Goal: Task Accomplishment & Management: Use online tool/utility

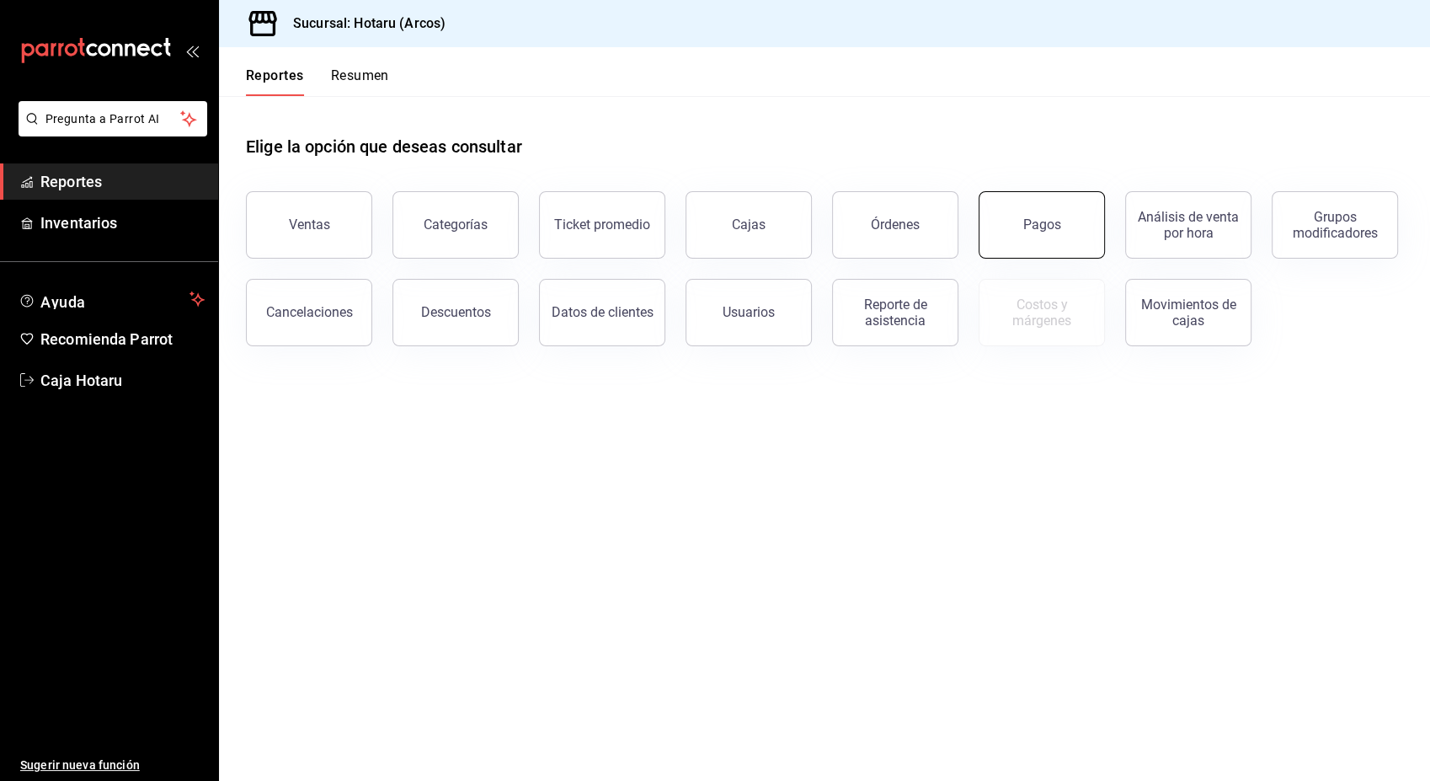
click at [1056, 240] on button "Pagos" at bounding box center [1041, 224] width 126 height 67
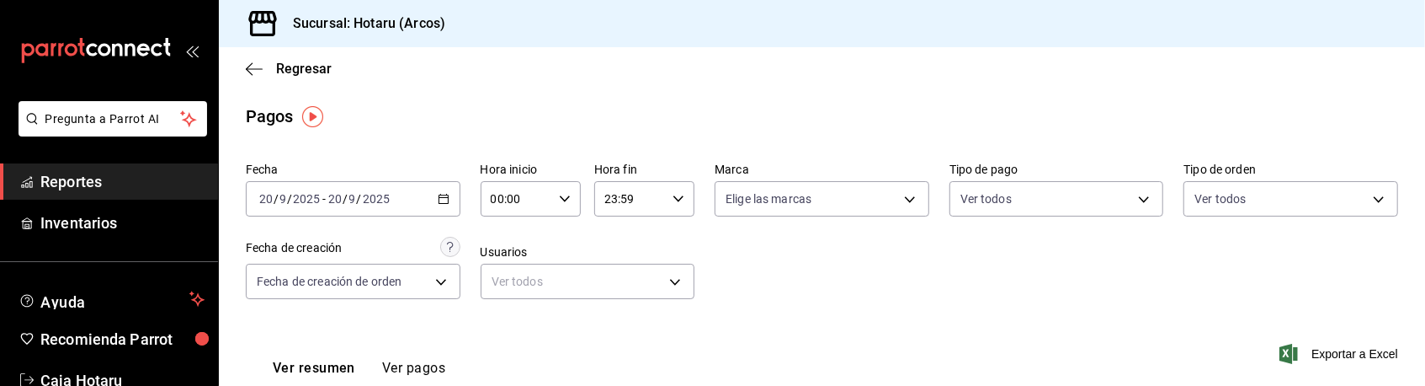
click at [965, 239] on div "Fecha [DATE] [DATE] - [DATE] [DATE] Hora inicio 00:00 Hora inicio Hora fin 23:5…" at bounding box center [822, 237] width 1153 height 163
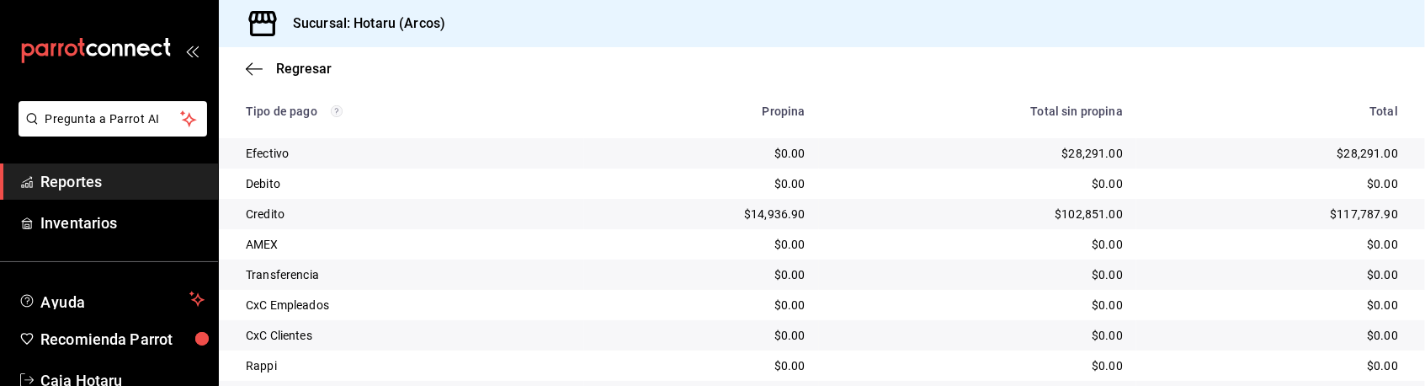
scroll to position [449, 0]
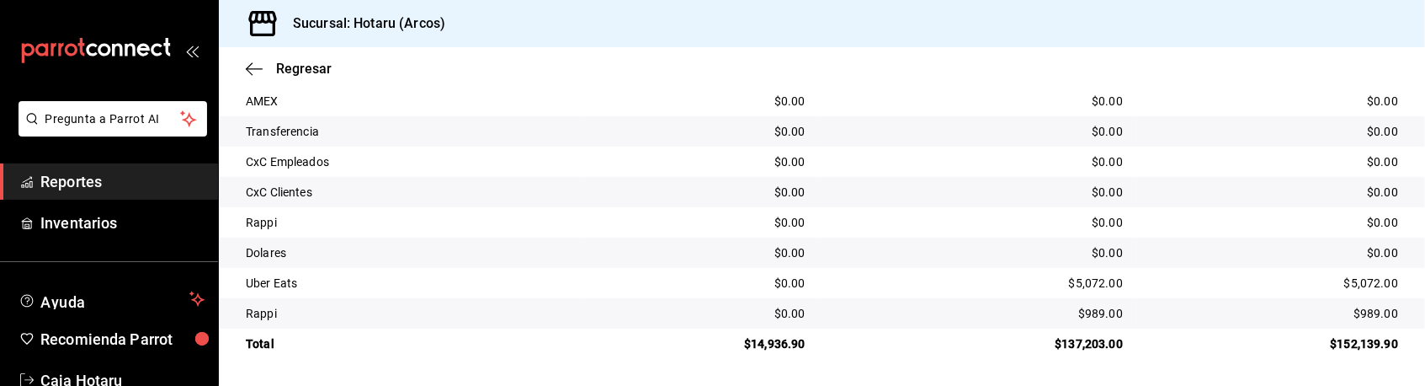
click at [1104, 221] on div "$0.00" at bounding box center [978, 222] width 290 height 17
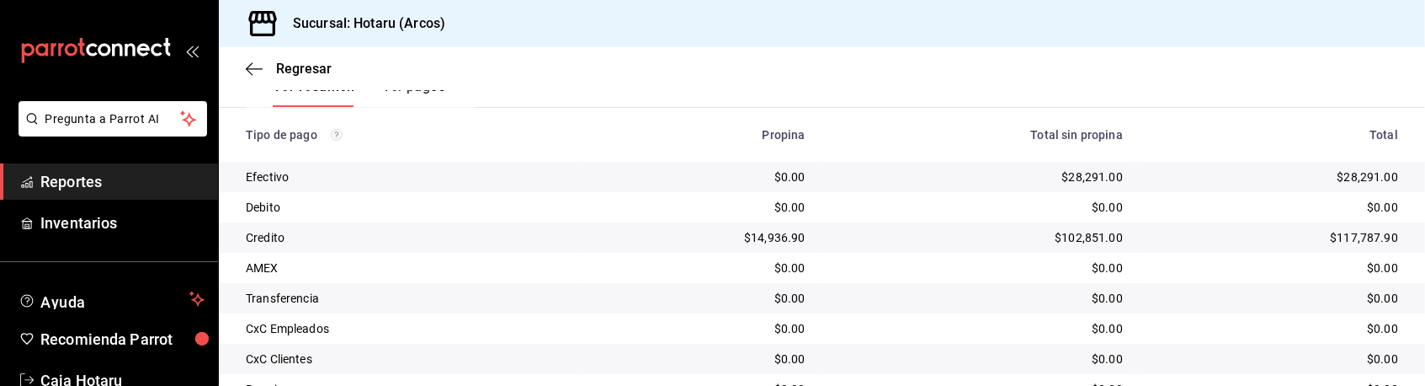
scroll to position [283, 0]
click at [382, 298] on div "Transferencia" at bounding box center [408, 296] width 325 height 17
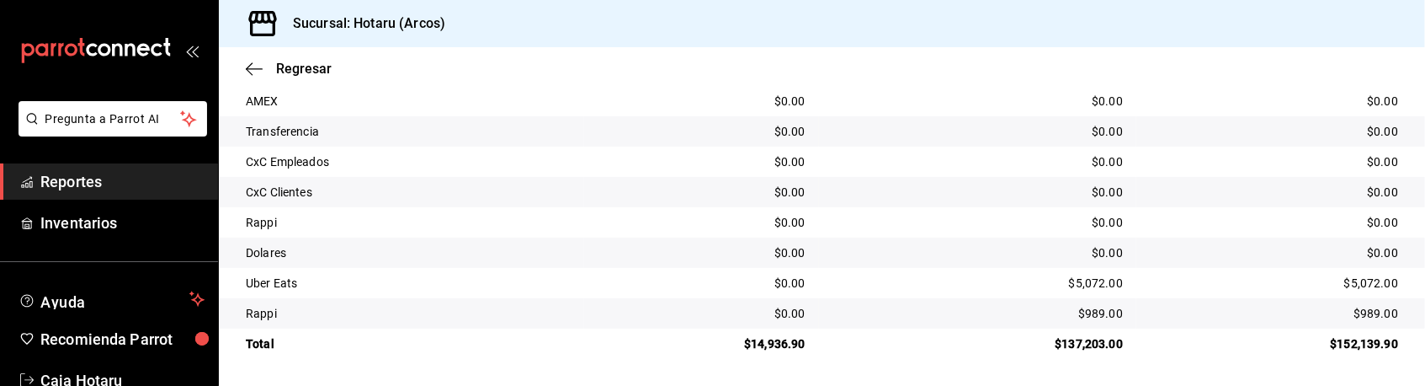
click at [1098, 334] on td "$137,203.00" at bounding box center [977, 343] width 317 height 30
click at [1148, 174] on td "$0.00" at bounding box center [1281, 162] width 289 height 30
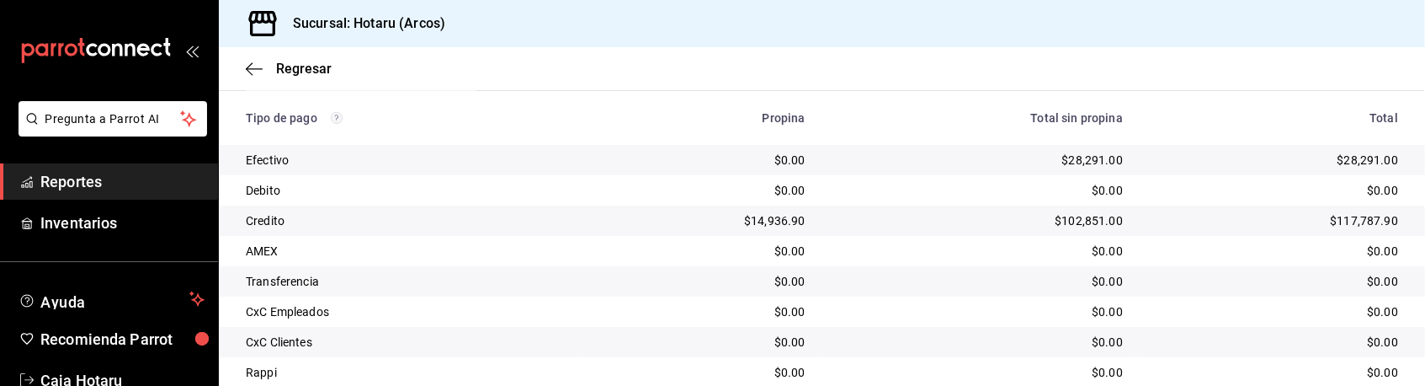
scroll to position [297, 0]
click at [39, 173] on link "Reportes" at bounding box center [109, 181] width 218 height 36
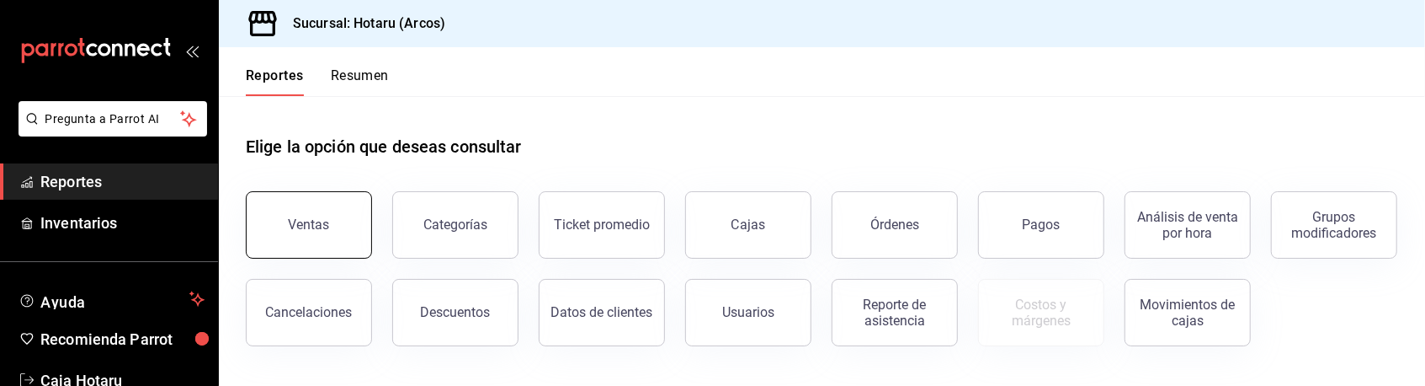
click at [326, 209] on button "Ventas" at bounding box center [309, 224] width 126 height 67
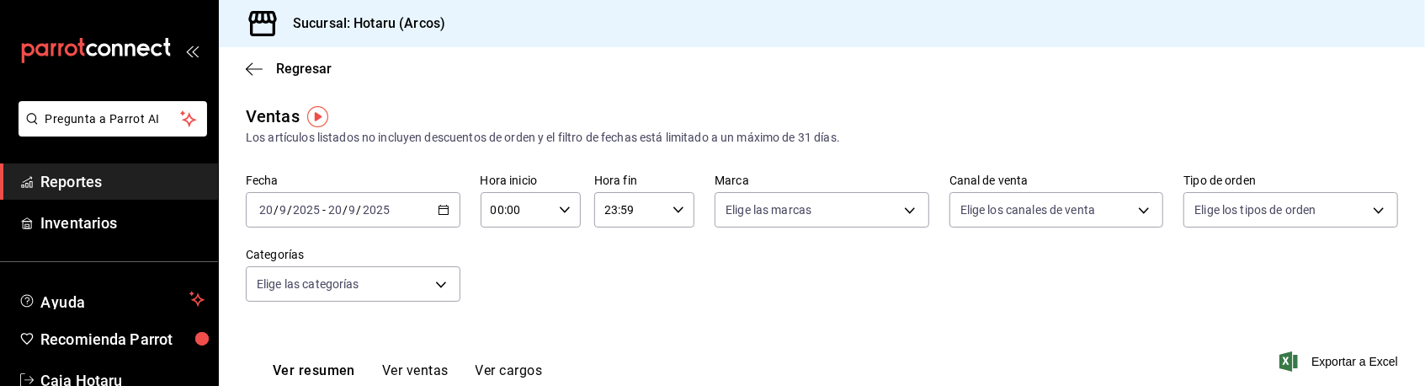
click at [105, 181] on span "Reportes" at bounding box center [122, 181] width 164 height 23
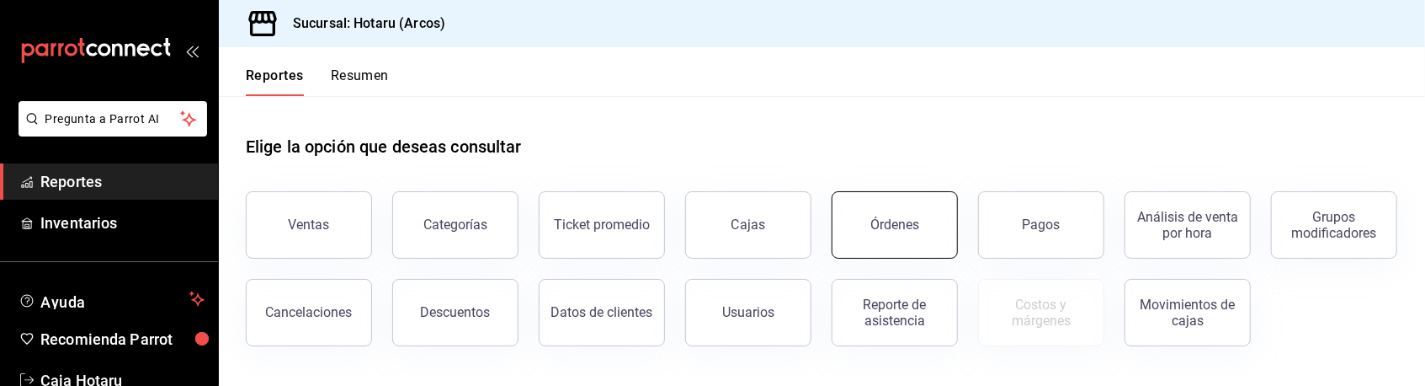
click at [916, 214] on button "Órdenes" at bounding box center [895, 224] width 126 height 67
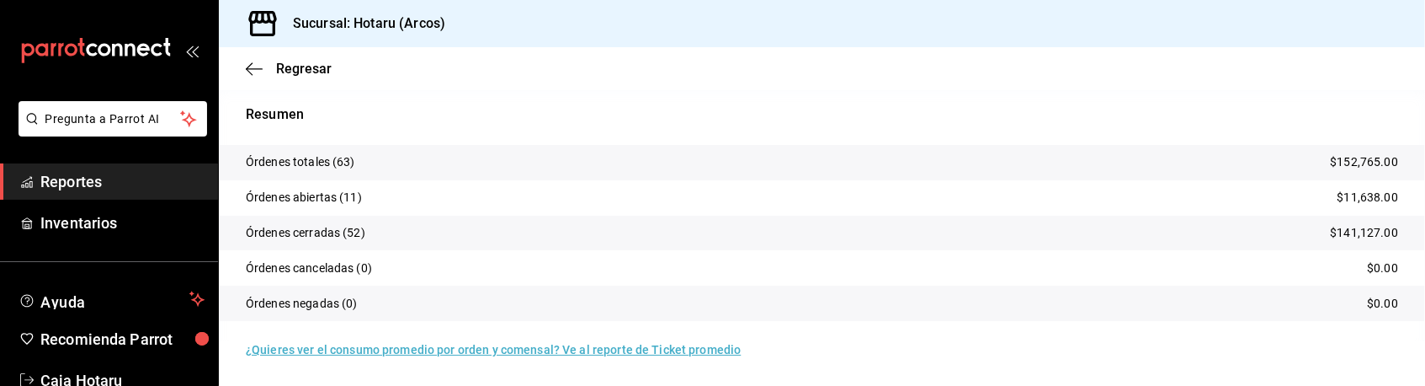
scroll to position [275, 0]
click at [168, 189] on span "Reportes" at bounding box center [122, 181] width 164 height 23
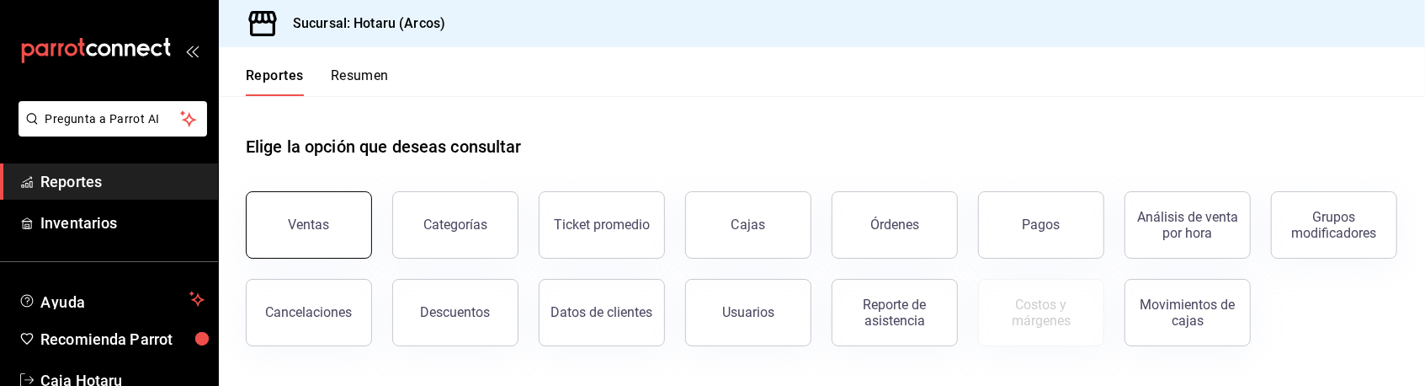
click at [341, 222] on button "Ventas" at bounding box center [309, 224] width 126 height 67
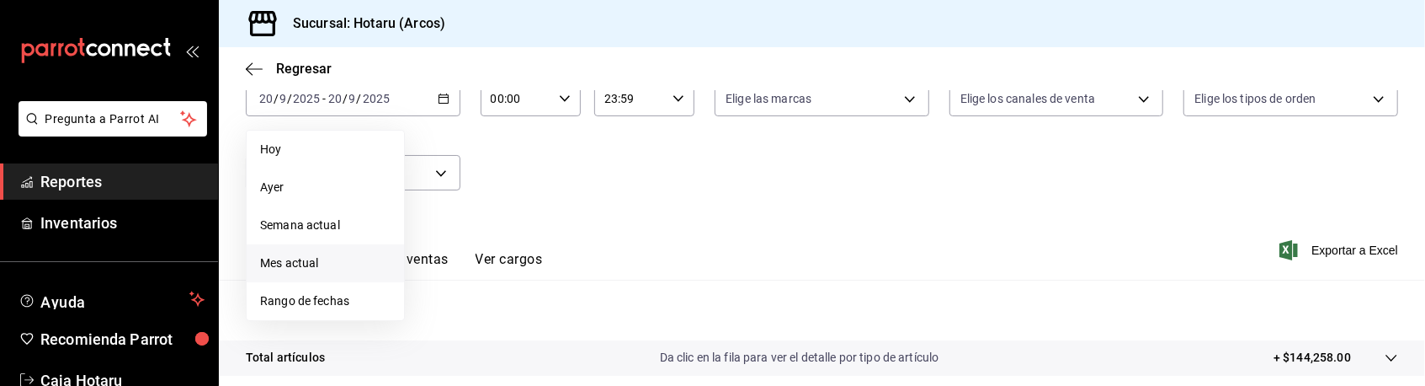
scroll to position [112, 0]
click at [328, 300] on span "Rango de fechas" at bounding box center [325, 300] width 131 height 18
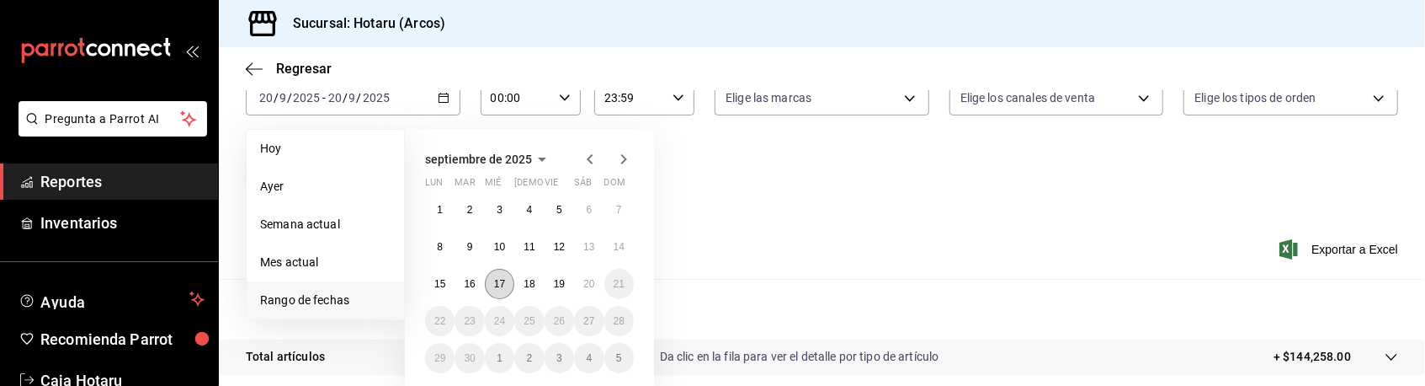
click at [498, 281] on abbr "17" at bounding box center [499, 284] width 11 height 12
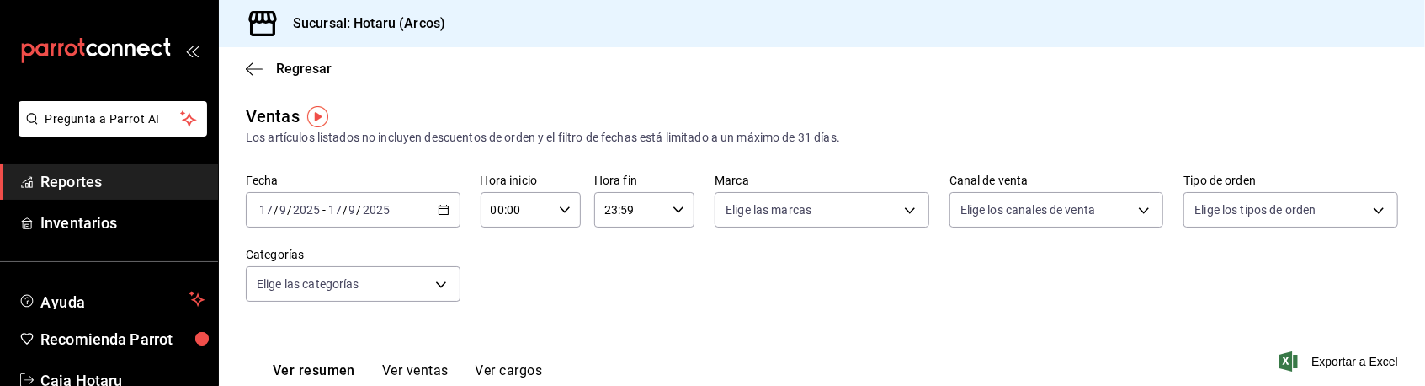
click at [775, 306] on div "Fecha [DATE] [DATE] - [DATE] [DATE] Hora inicio 00:00 Hora inicio Hora fin 23:5…" at bounding box center [822, 247] width 1153 height 148
click at [1319, 358] on span "Exportar a Excel" at bounding box center [1340, 361] width 115 height 20
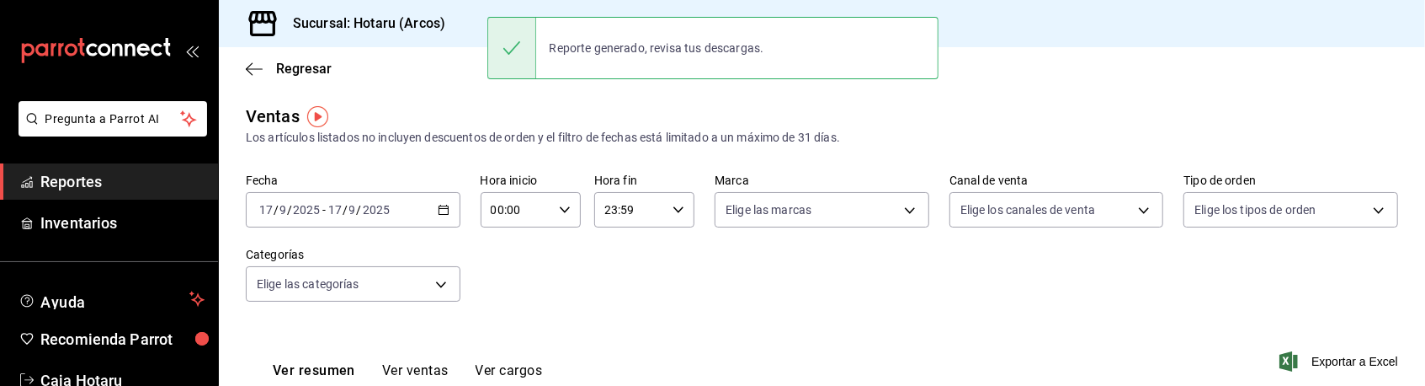
click at [117, 183] on span "Reportes" at bounding box center [122, 181] width 164 height 23
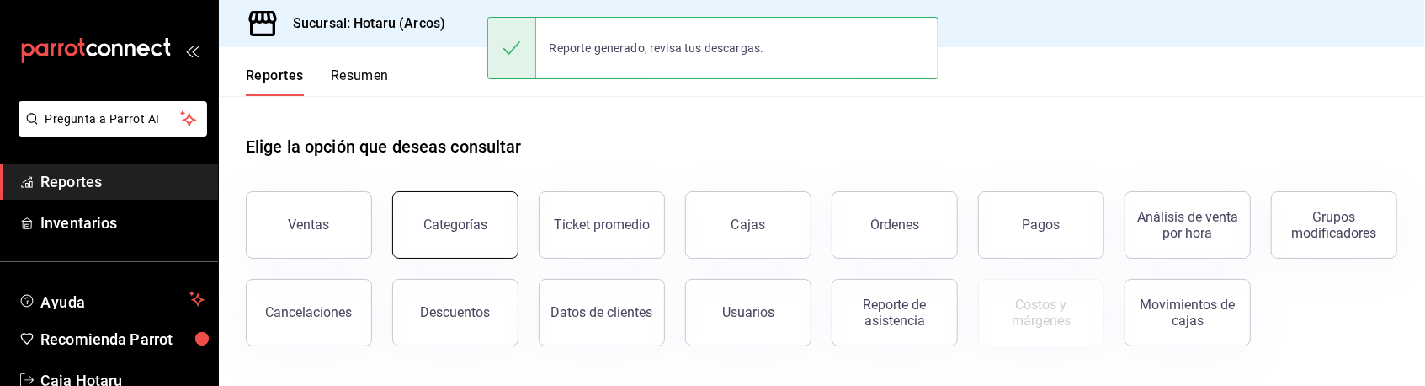
click at [438, 234] on button "Categorías" at bounding box center [455, 224] width 126 height 67
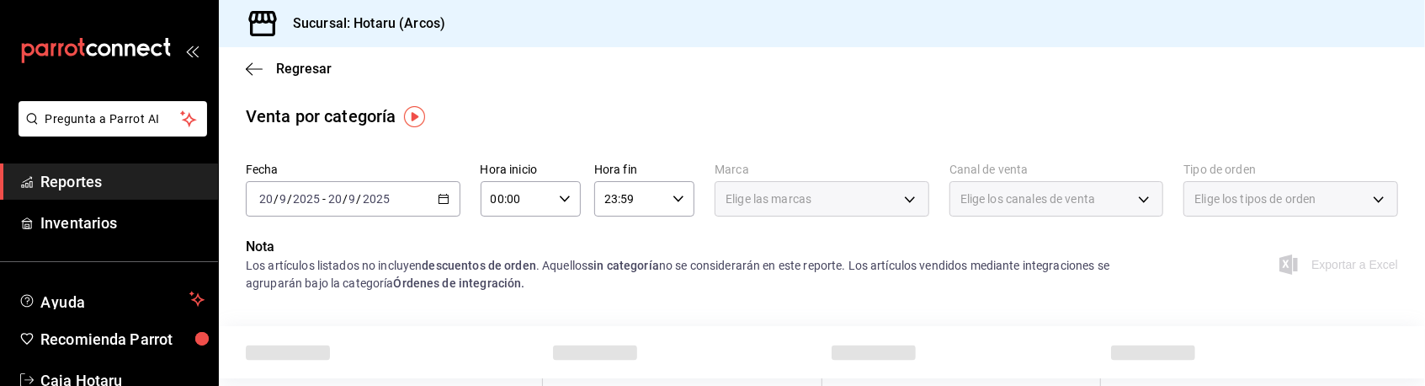
click at [438, 207] on div "[DATE] [DATE] - [DATE] [DATE]" at bounding box center [353, 198] width 215 height 35
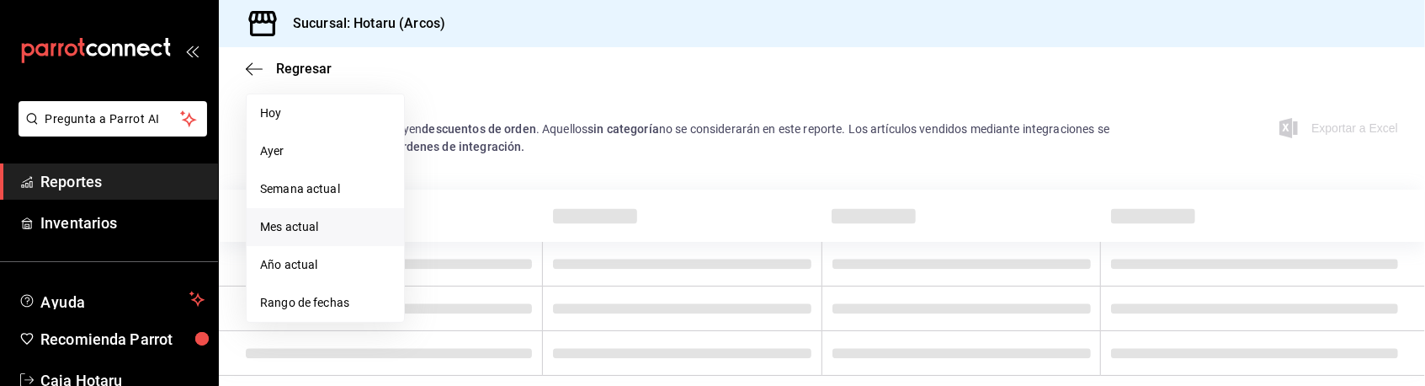
scroll to position [138, 0]
click at [314, 305] on span "Rango de fechas" at bounding box center [325, 301] width 131 height 18
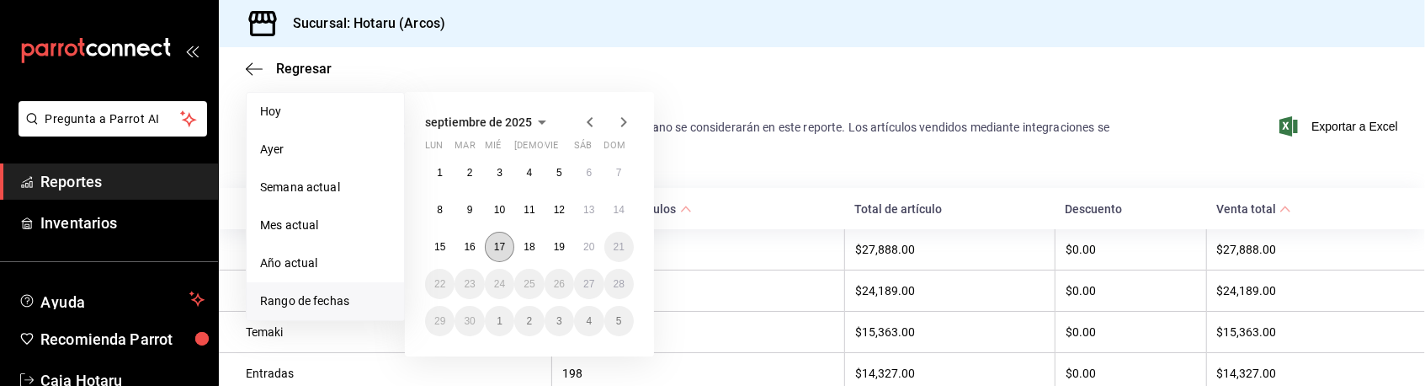
click at [503, 244] on abbr "17" at bounding box center [499, 247] width 11 height 12
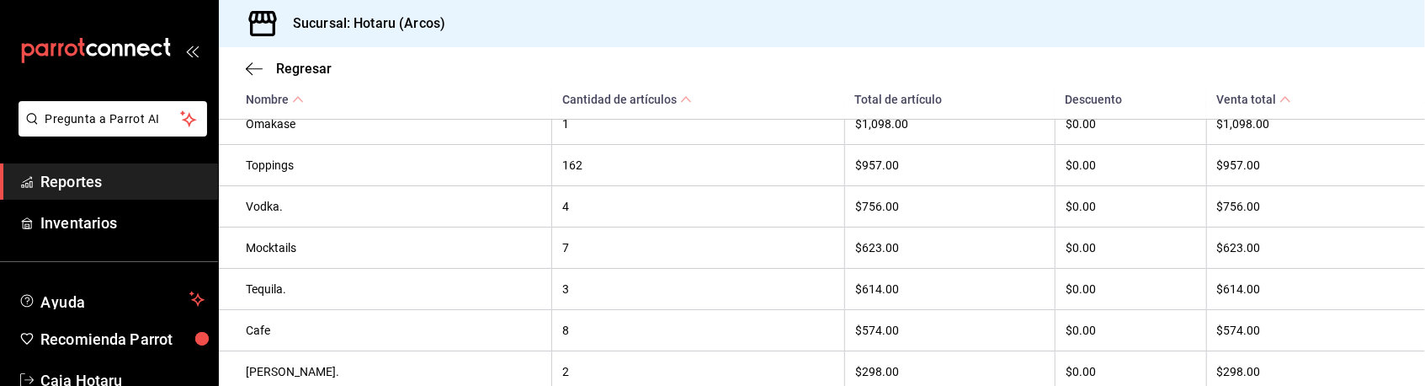
scroll to position [996, 0]
click at [578, 269] on th "7" at bounding box center [698, 247] width 293 height 41
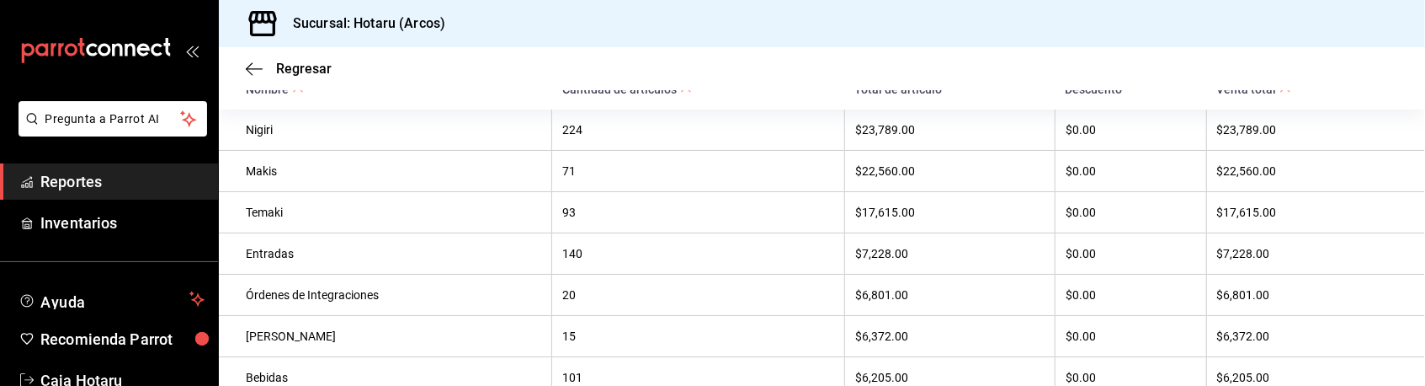
scroll to position [264, 0]
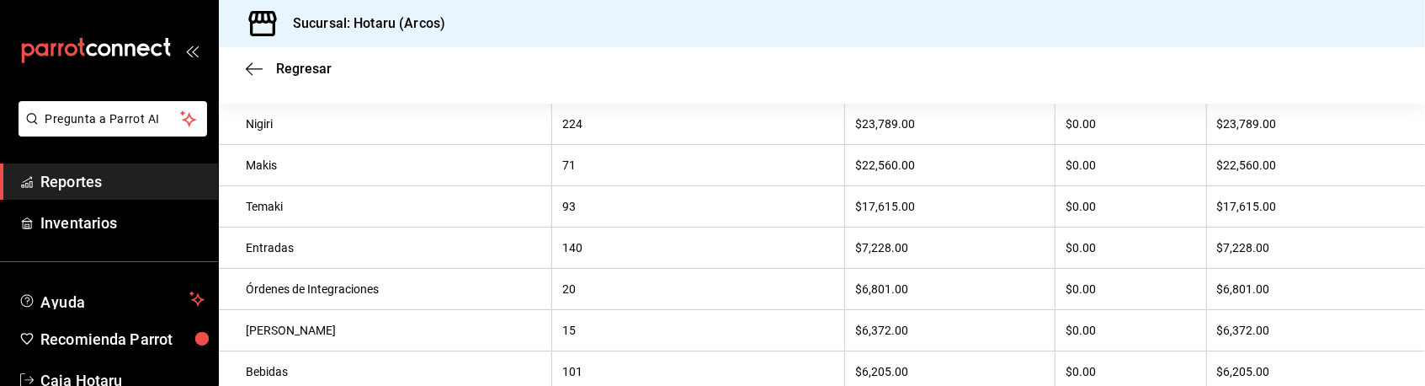
click at [432, 274] on th "Órdenes de Integraciones" at bounding box center [385, 289] width 333 height 41
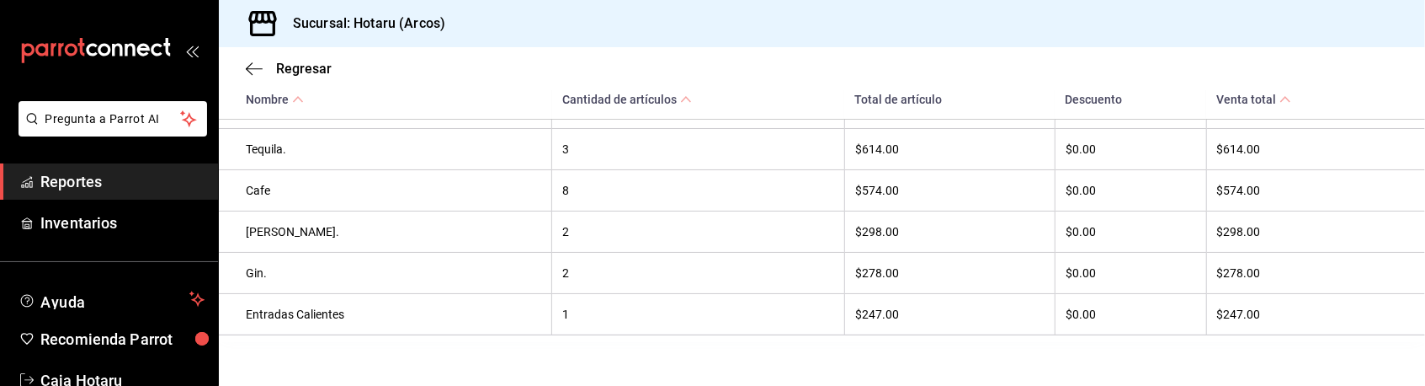
scroll to position [1164, 0]
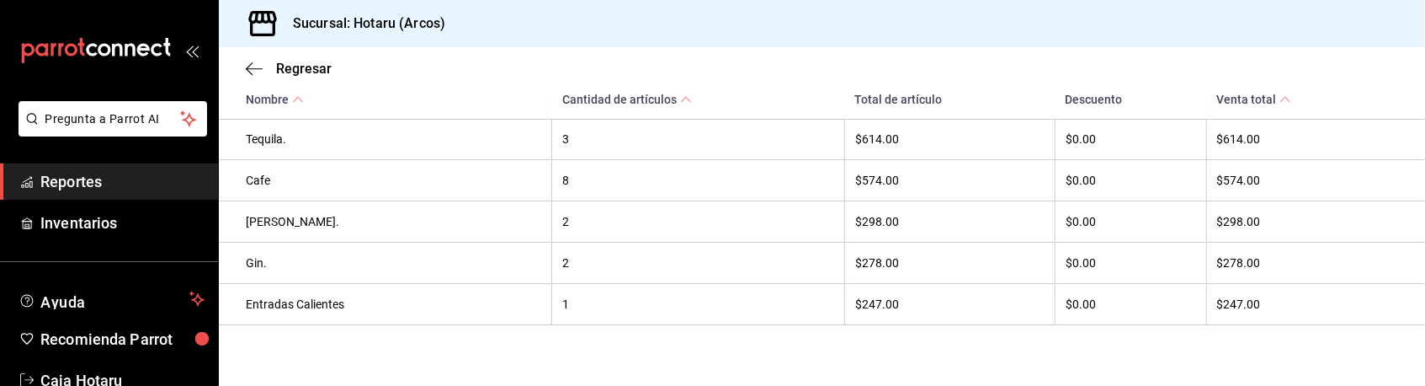
click at [104, 174] on span "Reportes" at bounding box center [122, 181] width 164 height 23
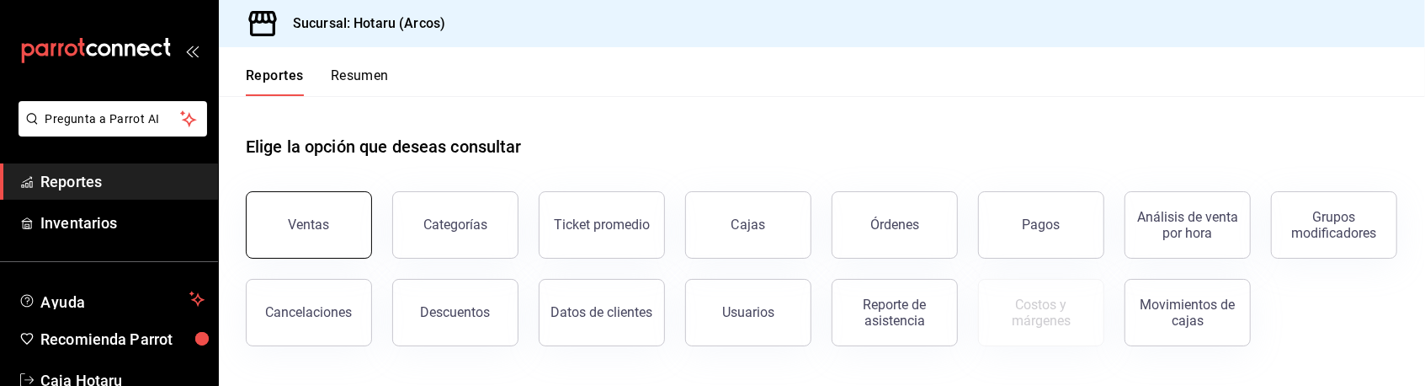
click at [319, 221] on div "Ventas" at bounding box center [309, 224] width 41 height 16
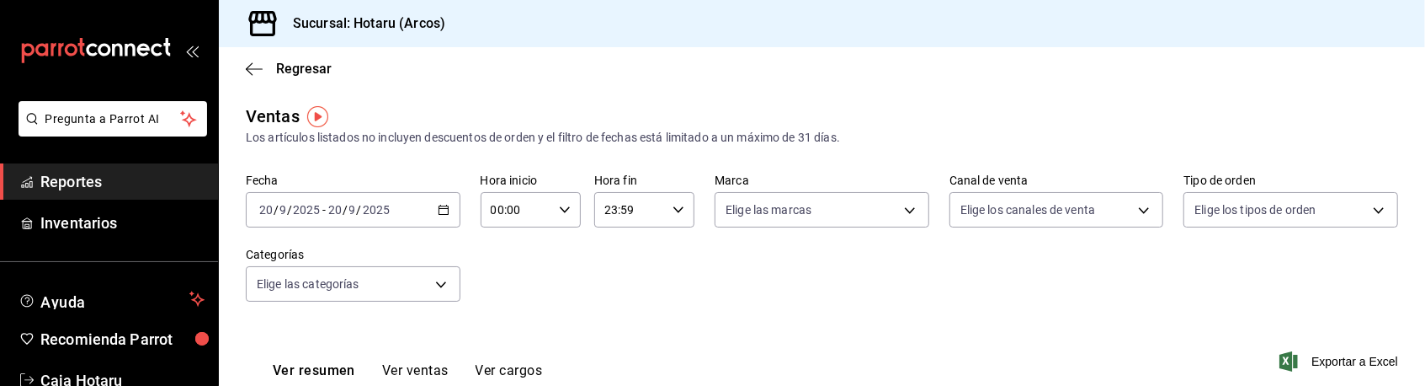
click at [439, 213] on icon "button" at bounding box center [444, 210] width 12 height 12
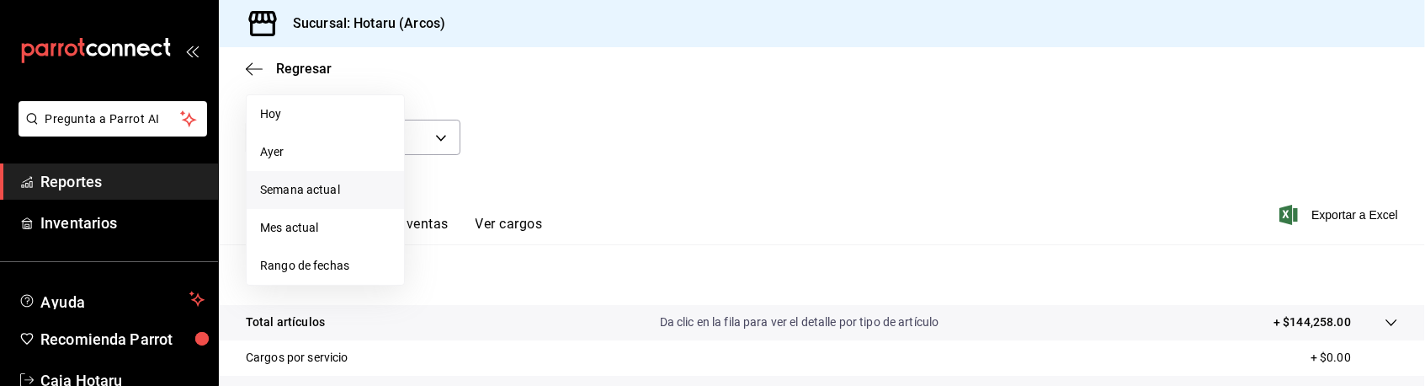
scroll to position [152, 0]
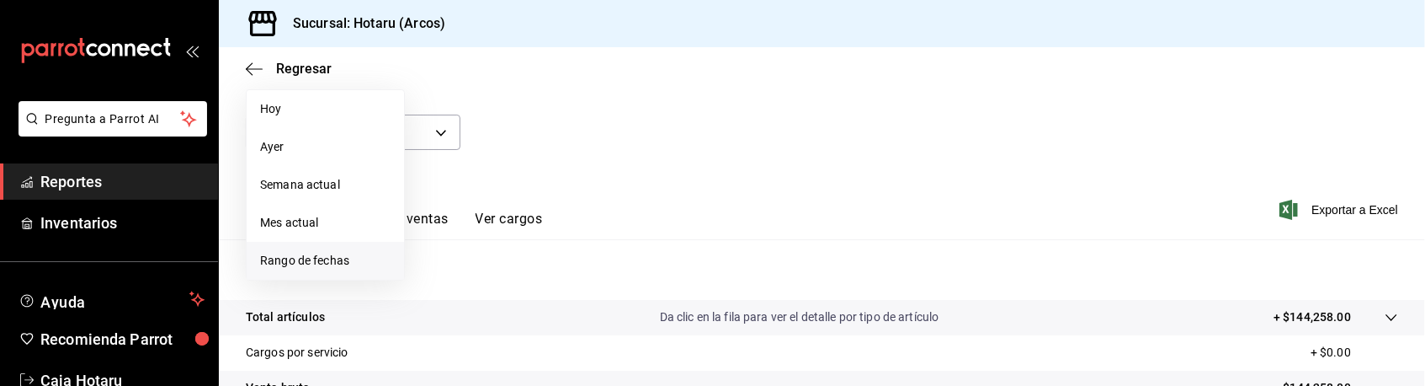
click at [303, 269] on span "Rango de fechas" at bounding box center [325, 261] width 131 height 18
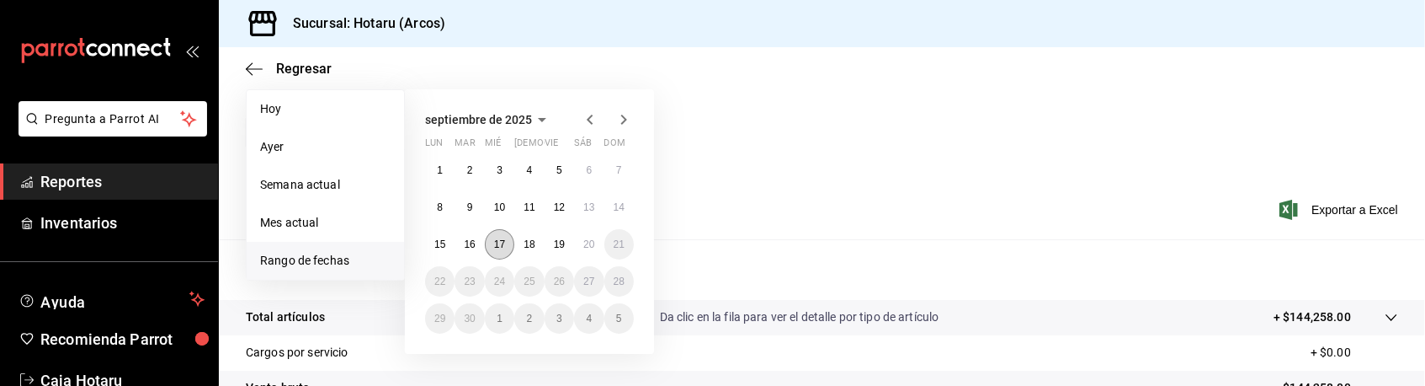
click at [502, 248] on abbr "17" at bounding box center [499, 244] width 11 height 12
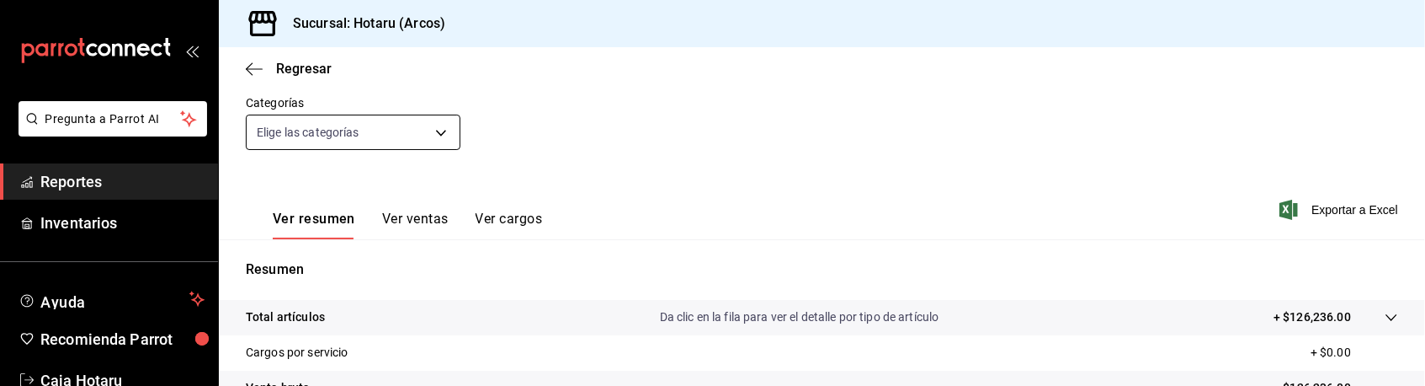
click at [355, 135] on body "Pregunta a Parrot AI Reportes Inventarios Ayuda Recomienda Parrot Caja Hotaru S…" at bounding box center [712, 193] width 1425 height 386
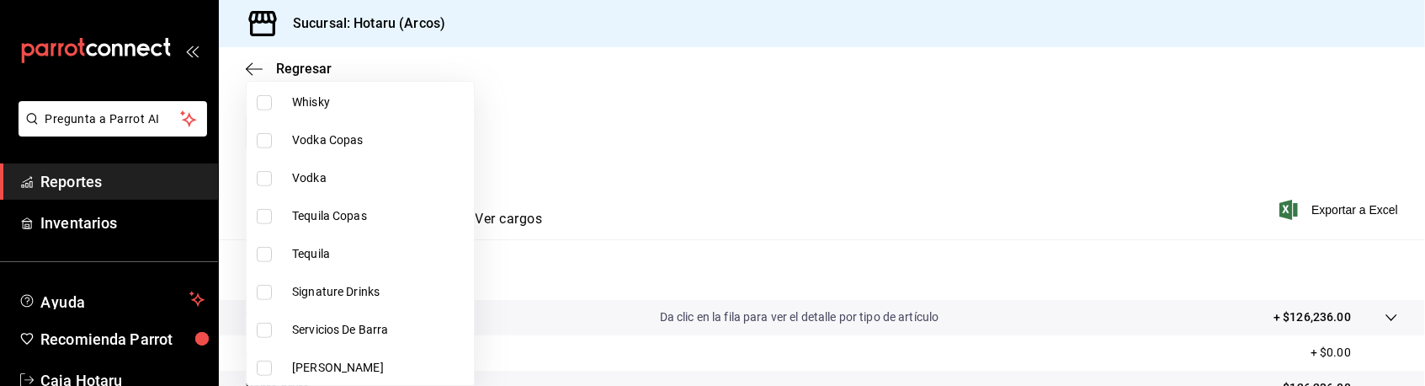
scroll to position [778, 0]
click at [269, 290] on input "checkbox" at bounding box center [264, 291] width 15 height 15
checkbox input "true"
type input "5307b469-9f11-48b6-9270-130bdb8be837"
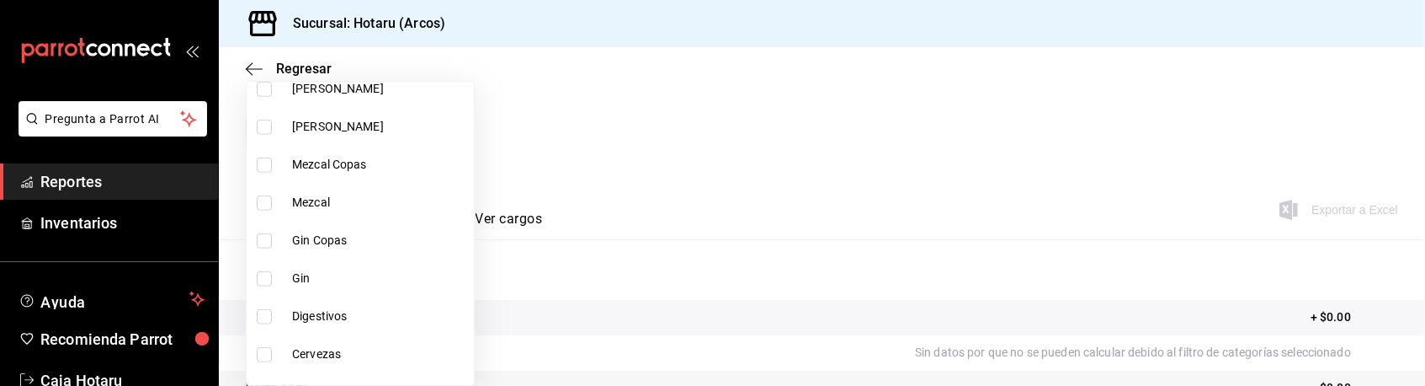
scroll to position [1058, 0]
click at [263, 314] on input "checkbox" at bounding box center [264, 314] width 15 height 15
checkbox input "true"
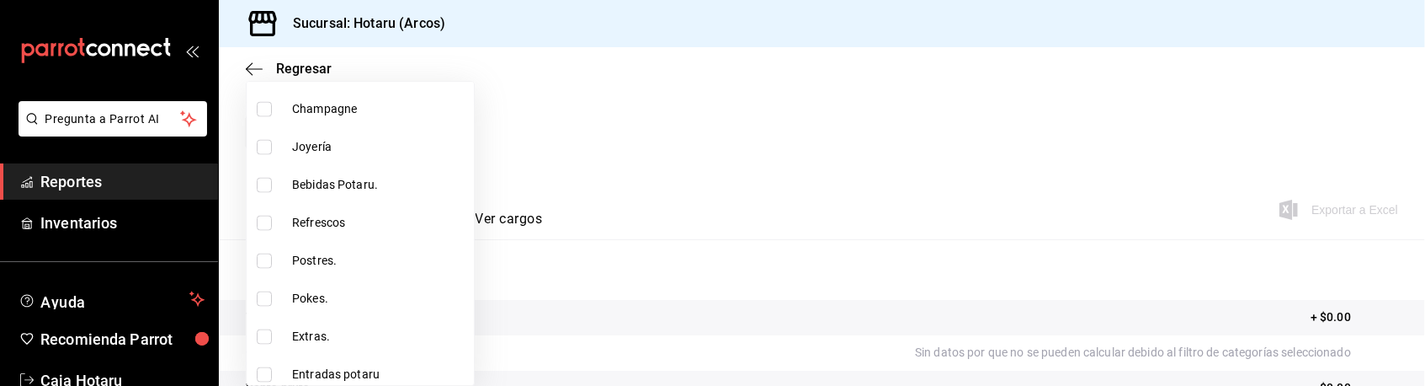
scroll to position [1719, 0]
click at [320, 334] on span "Extras." at bounding box center [379, 335] width 175 height 18
type input "5307b469-9f11-48b6-9270-130bdb8be837,4fad770b-dbaa-4d21-[DATE]-ae956538371f,580…"
checkbox input "true"
click at [320, 334] on span "Extras." at bounding box center [379, 335] width 175 height 18
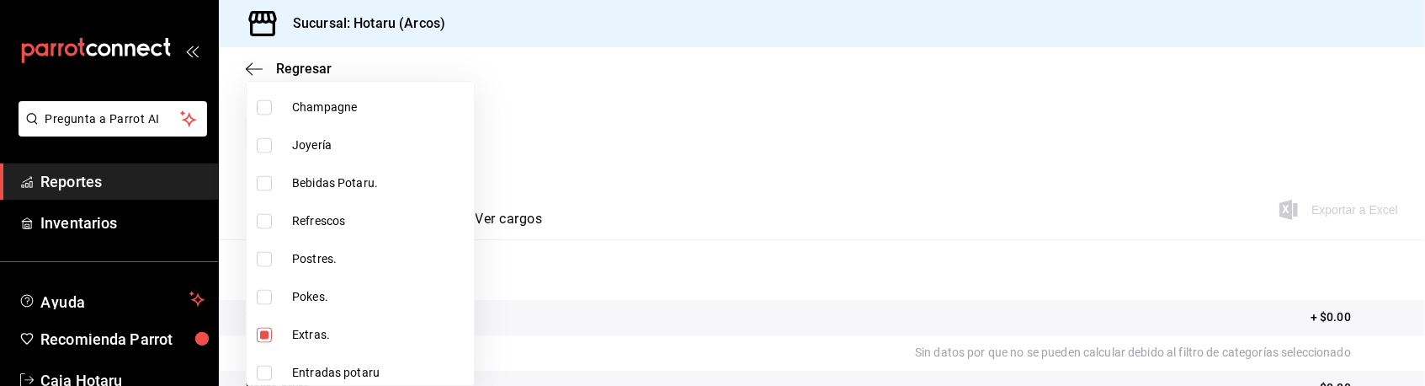
type input "5307b469-9f11-48b6-9270-130bdb8be837,4fad770b-dbaa-4d21-ac20-ae956538371f"
checkbox input "false"
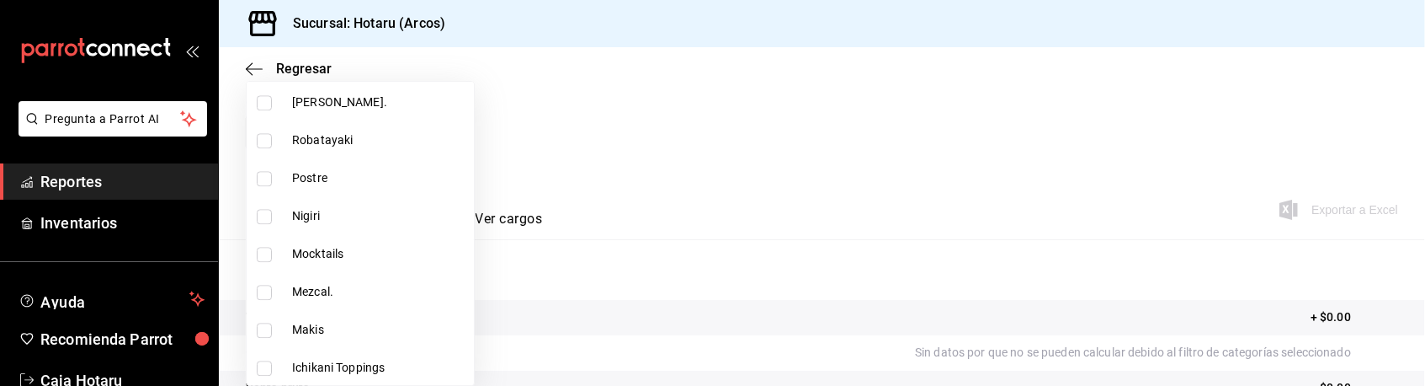
scroll to position [2827, 0]
click at [266, 253] on input "checkbox" at bounding box center [264, 249] width 15 height 15
checkbox input "true"
type input "5307b469-9f11-48b6-9270-130bdb8be837,4fad770b-dbaa-4d21-[DATE]-ae956538371f,ae4…"
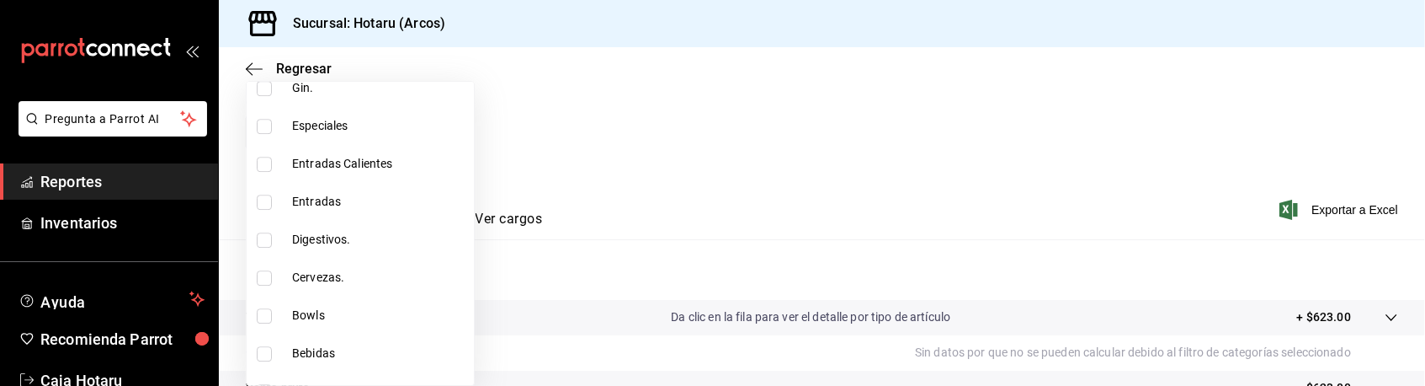
scroll to position [3393, 0]
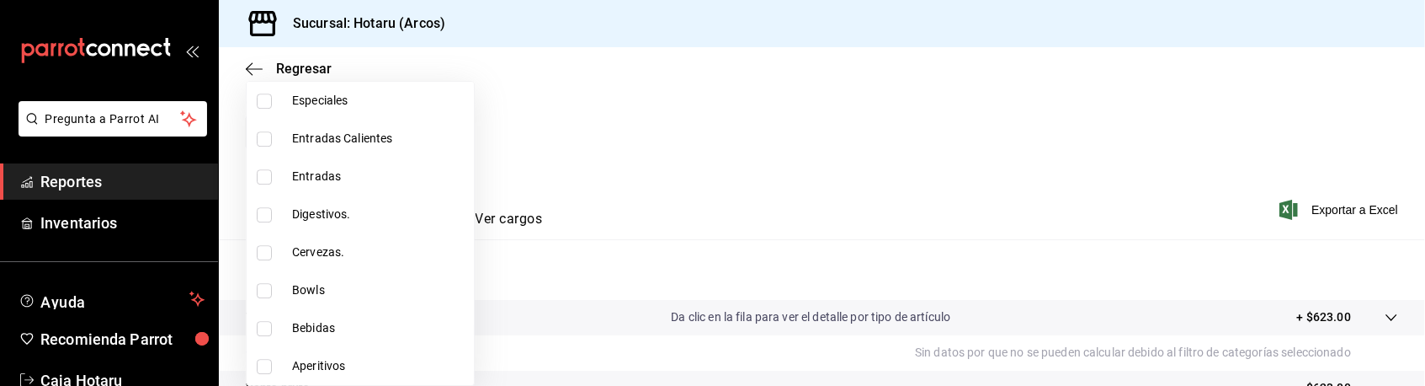
click at [263, 210] on input "checkbox" at bounding box center [264, 214] width 15 height 15
checkbox input "true"
type input "5307b469-9f11-48b6-9270-130bdb8be837,4fad770b-dbaa-4d21-[DATE]-ae956538371f,ae4…"
click at [263, 367] on input "checkbox" at bounding box center [264, 366] width 15 height 15
checkbox input "true"
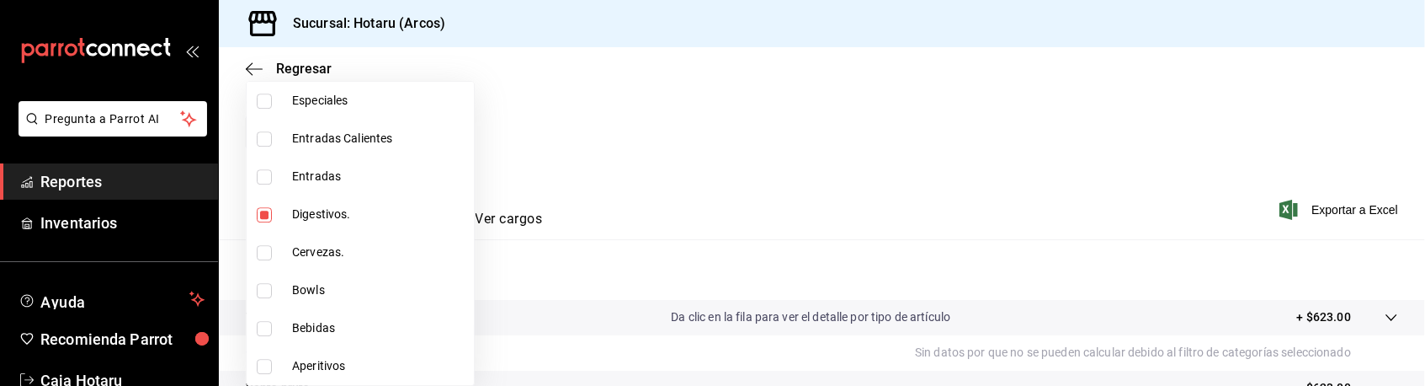
type input "5307b469-9f11-48b6-9270-130bdb8be837,4fad770b-dbaa-4d21-[DATE]-ae956538371f,ae4…"
click at [648, 205] on div at bounding box center [712, 193] width 1425 height 386
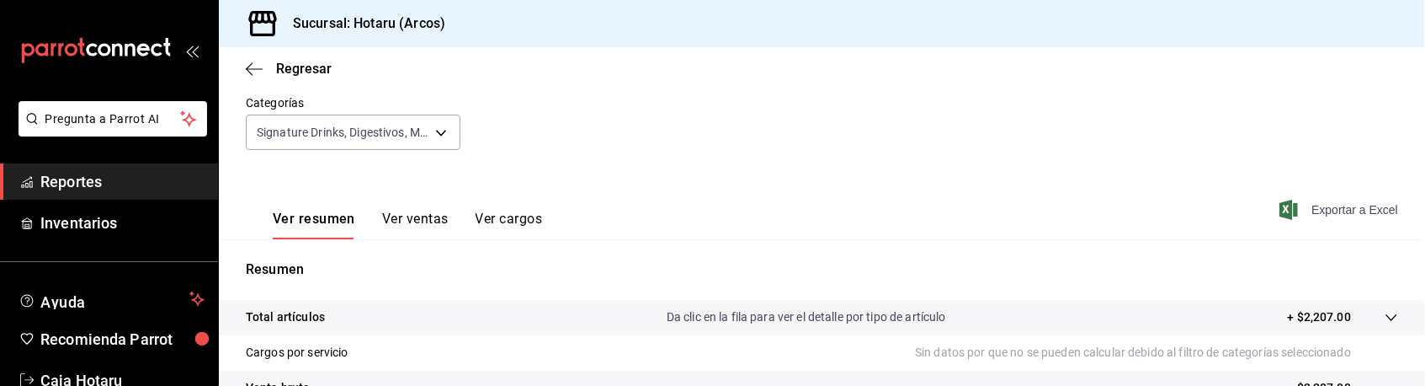
click at [1344, 210] on span "Exportar a Excel" at bounding box center [1340, 210] width 115 height 20
click at [123, 180] on span "Reportes" at bounding box center [122, 181] width 164 height 23
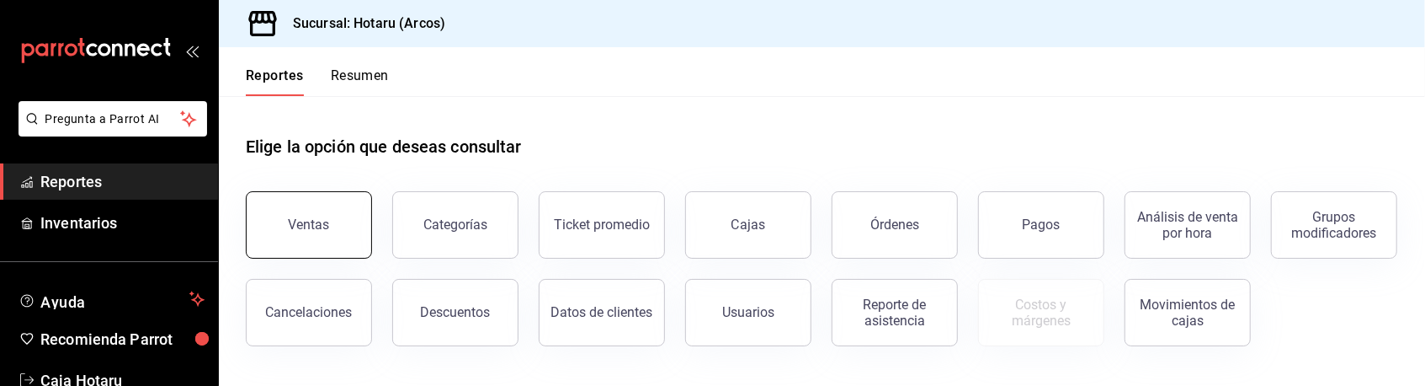
click at [342, 221] on button "Ventas" at bounding box center [309, 224] width 126 height 67
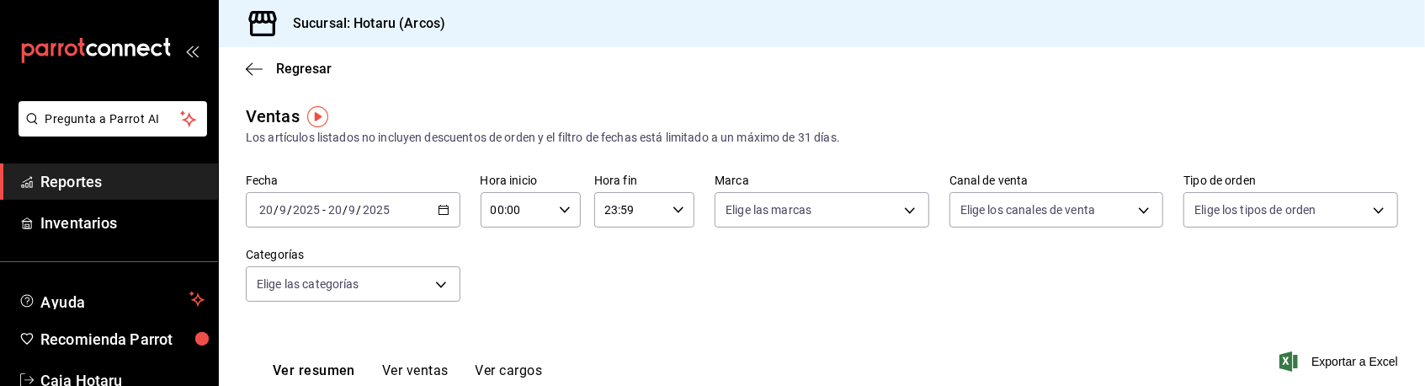
click at [445, 208] on \(Stroke\) "button" at bounding box center [443, 208] width 9 height 1
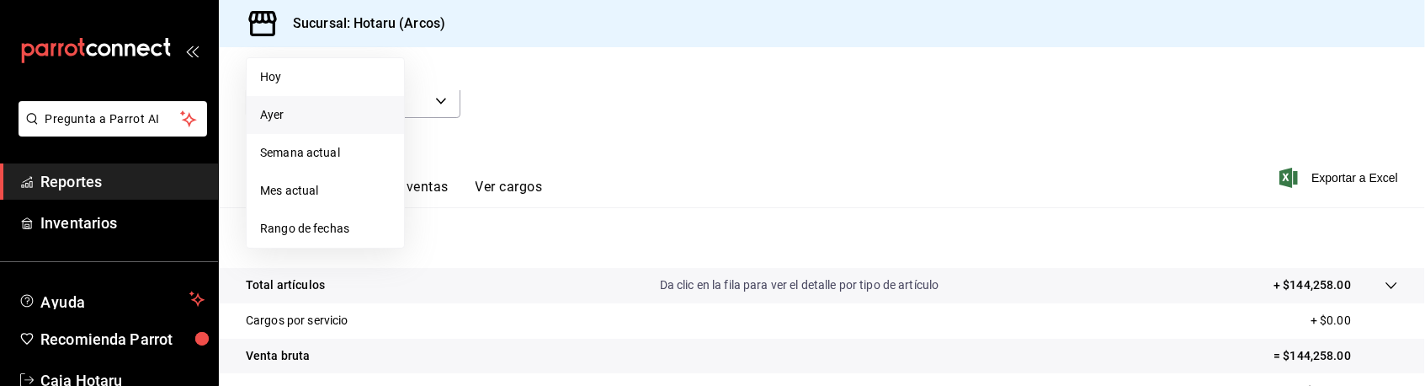
scroll to position [185, 0]
click at [324, 232] on span "Rango de fechas" at bounding box center [325, 227] width 131 height 18
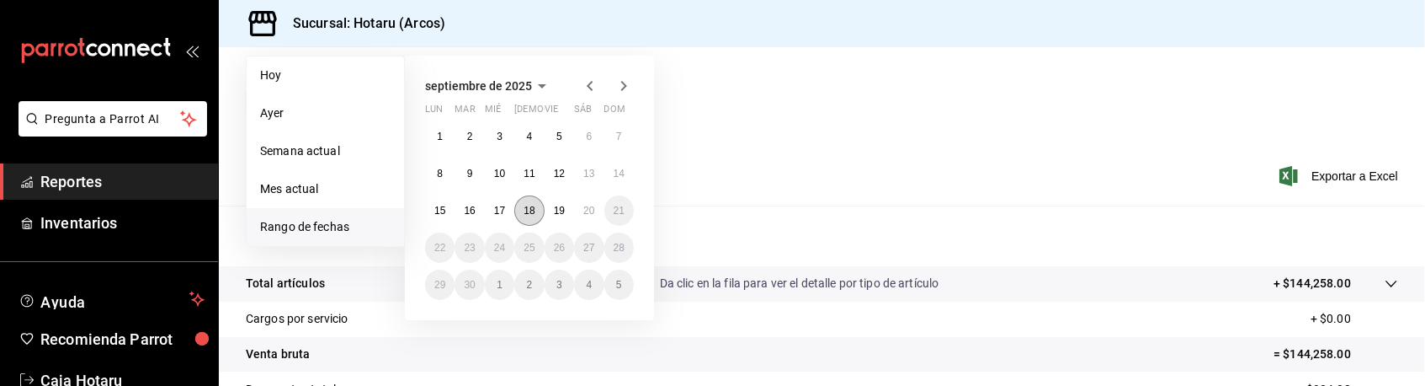
click at [534, 207] on abbr "18" at bounding box center [529, 211] width 11 height 12
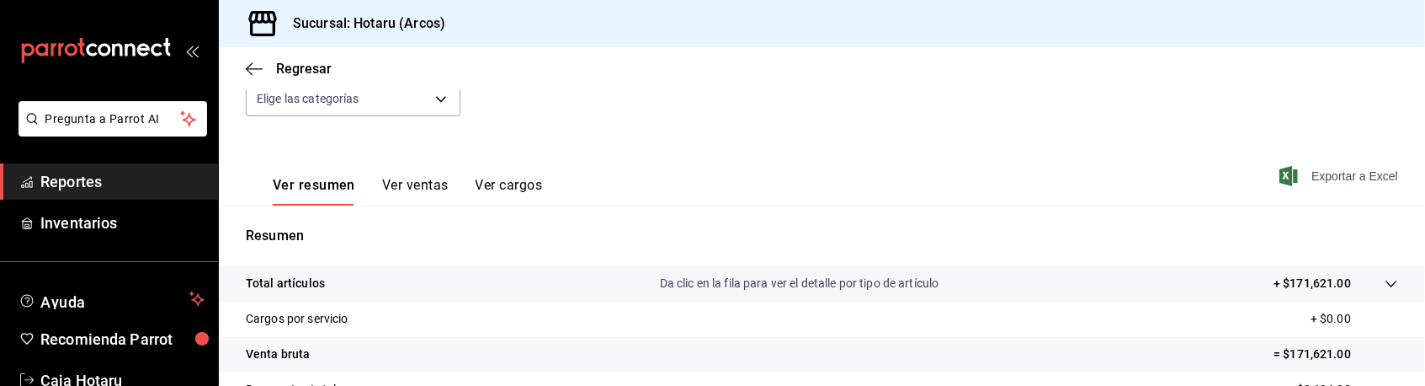
click at [1307, 176] on span "Exportar a Excel" at bounding box center [1340, 176] width 115 height 20
click at [615, 173] on div "Ver resumen Ver ventas Ver cargos Exportar a Excel" at bounding box center [822, 170] width 1207 height 69
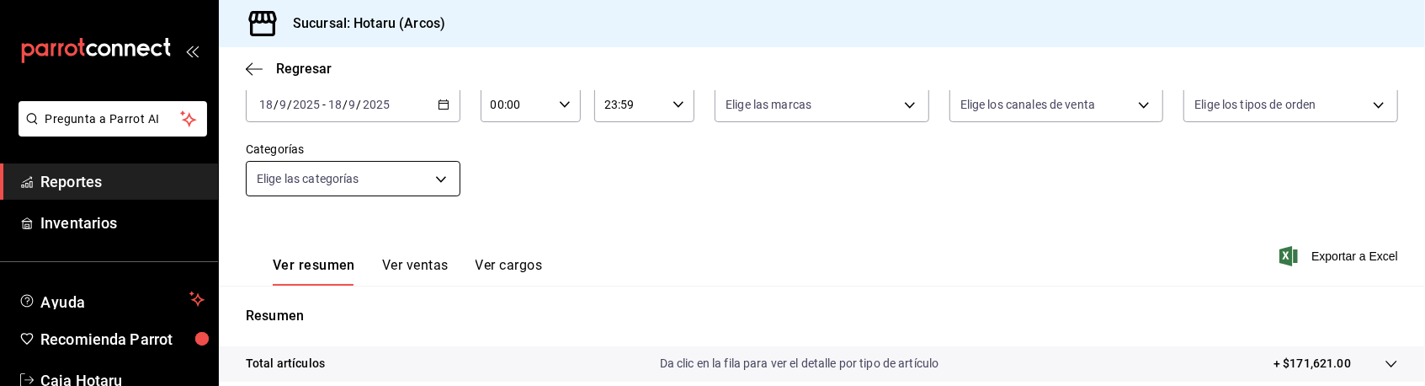
scroll to position [84, 0]
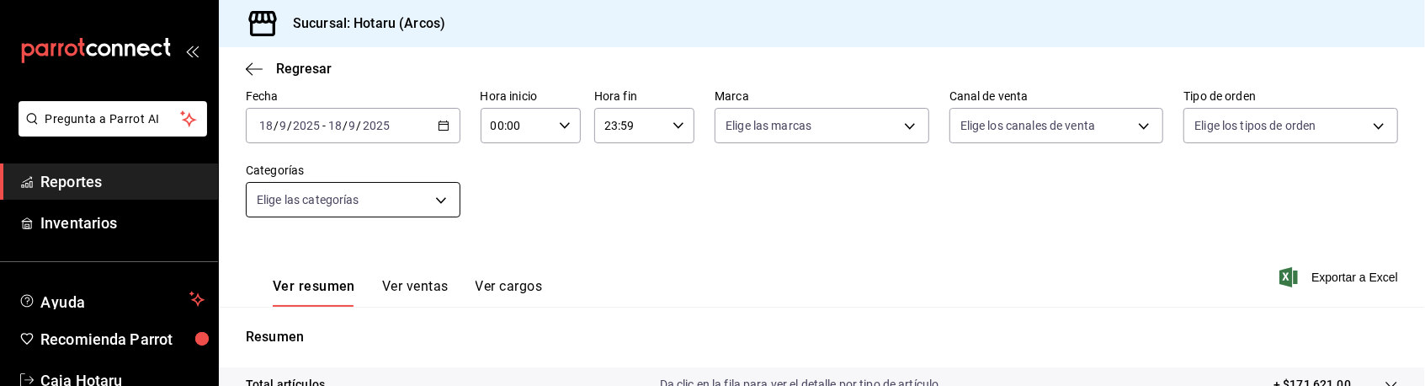
click at [437, 198] on body "Pregunta a Parrot AI Reportes Inventarios Ayuda Recomienda Parrot Caja Hotaru S…" at bounding box center [712, 193] width 1425 height 386
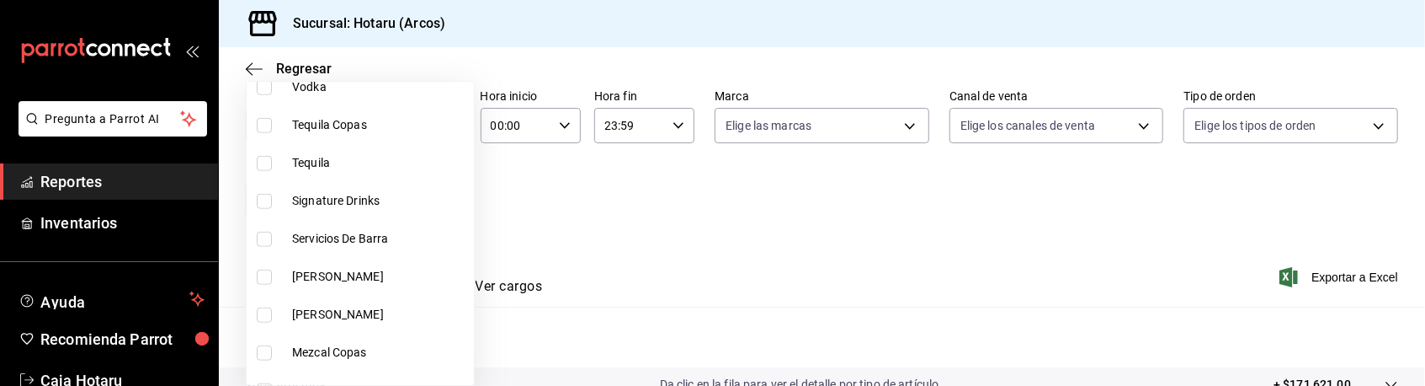
scroll to position [870, 0]
click at [263, 192] on input "checkbox" at bounding box center [264, 199] width 15 height 15
checkbox input "true"
type input "5307b469-9f11-48b6-9270-130bdb8be837"
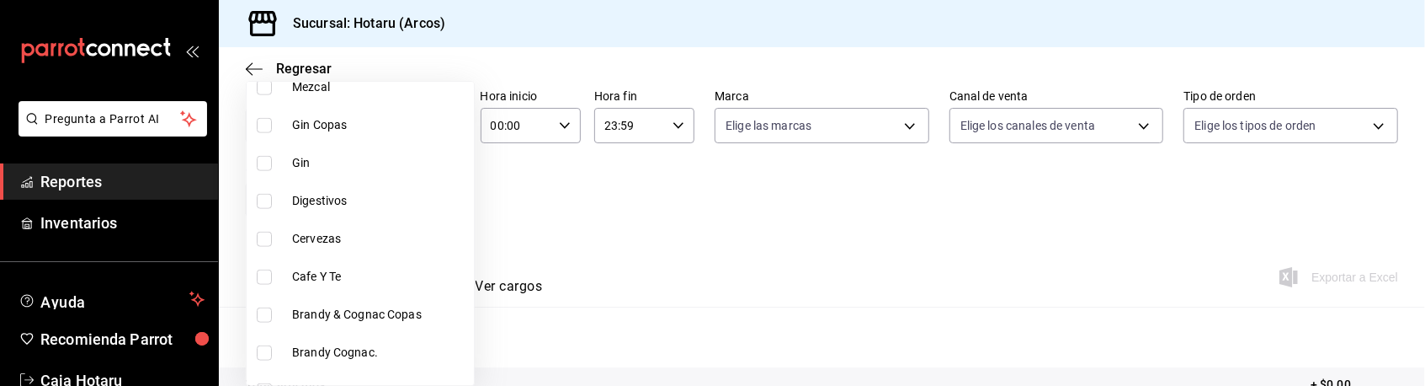
scroll to position [1173, 0]
click at [263, 201] on input "checkbox" at bounding box center [264, 199] width 15 height 15
checkbox input "true"
type input "5307b469-9f11-48b6-9270-130bdb8be837,4fad770b-dbaa-4d21-ac20-ae956538371f"
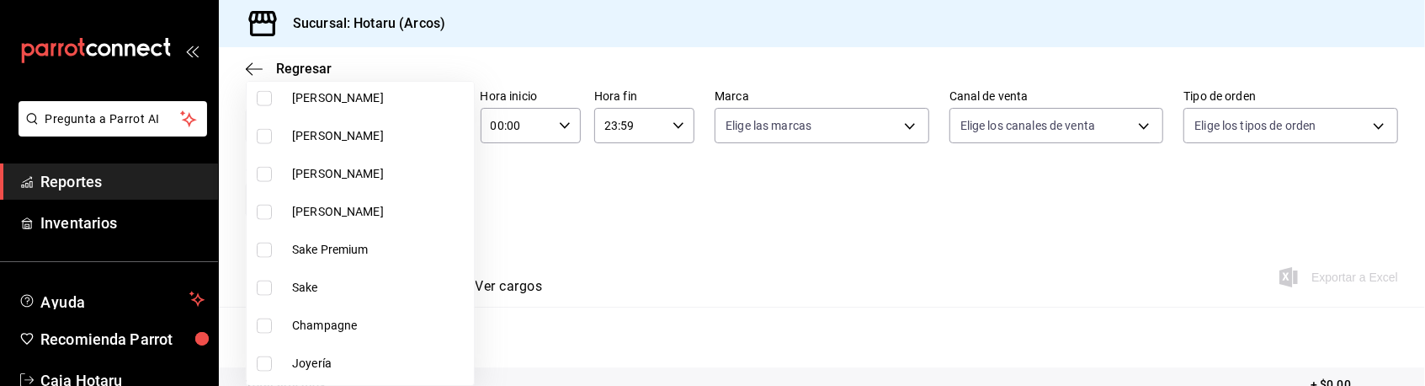
scroll to position [1502, 0]
click at [269, 284] on input "checkbox" at bounding box center [264, 287] width 15 height 15
checkbox input "true"
type input "5307b469-9f11-48b6-9270-130bdb8be837,4fad770b-dbaa-4d21-[DATE]-ae956538371f,ed6…"
click at [269, 284] on input "checkbox" at bounding box center [264, 287] width 15 height 15
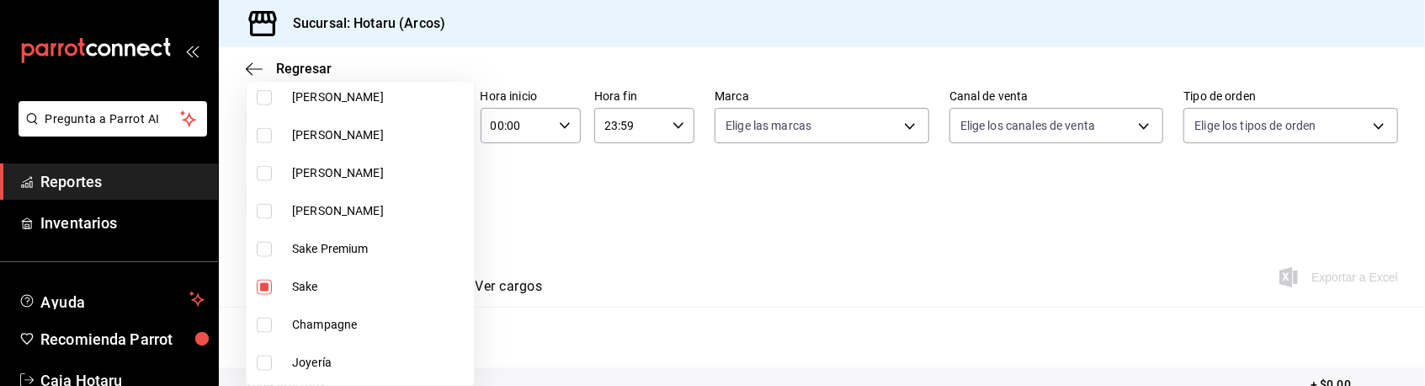
checkbox input "false"
type input "5307b469-9f11-48b6-9270-130bdb8be837,4fad770b-dbaa-4d21-ac20-ae956538371f"
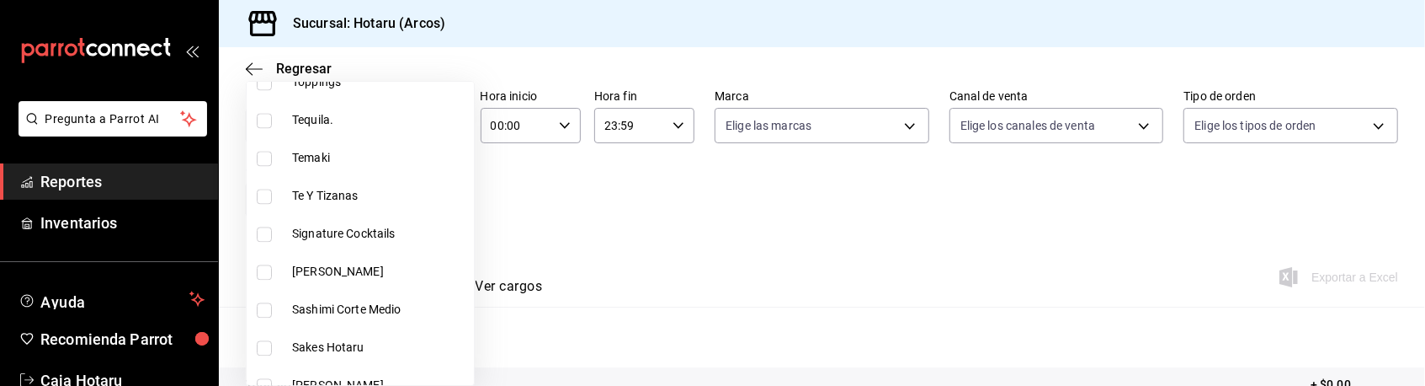
scroll to position [2543, 0]
click at [265, 229] on input "checkbox" at bounding box center [264, 231] width 15 height 15
checkbox input "true"
type input "5307b469-9f11-48b6-9270-130bdb8be837,4fad770b-dbaa-4d21-ac20-ae956538371f,d405d…"
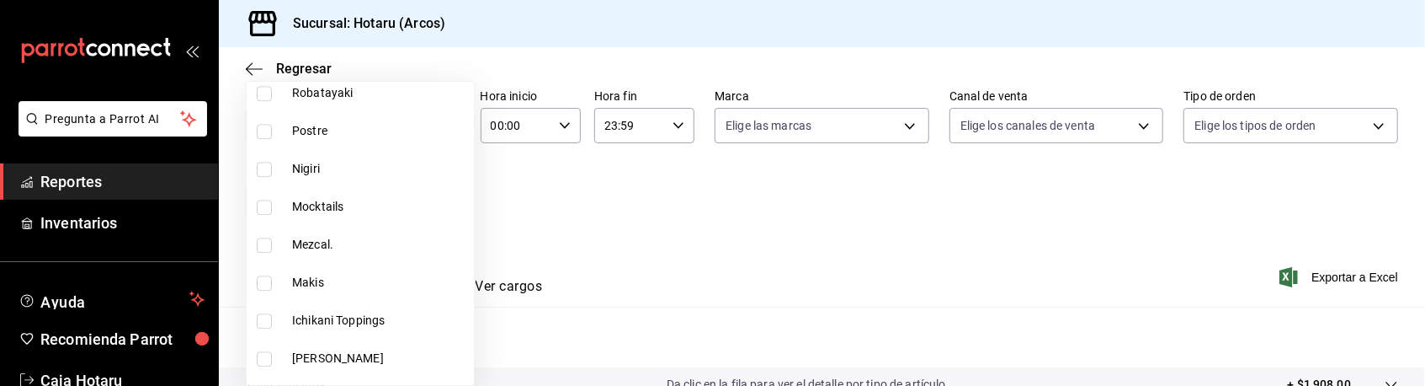
scroll to position [2873, 0]
click at [268, 203] on input "checkbox" at bounding box center [264, 204] width 15 height 15
checkbox input "true"
type input "5307b469-9f11-48b6-9270-130bdb8be837,4fad770b-dbaa-4d21-ac20-ae956538371f,d405d…"
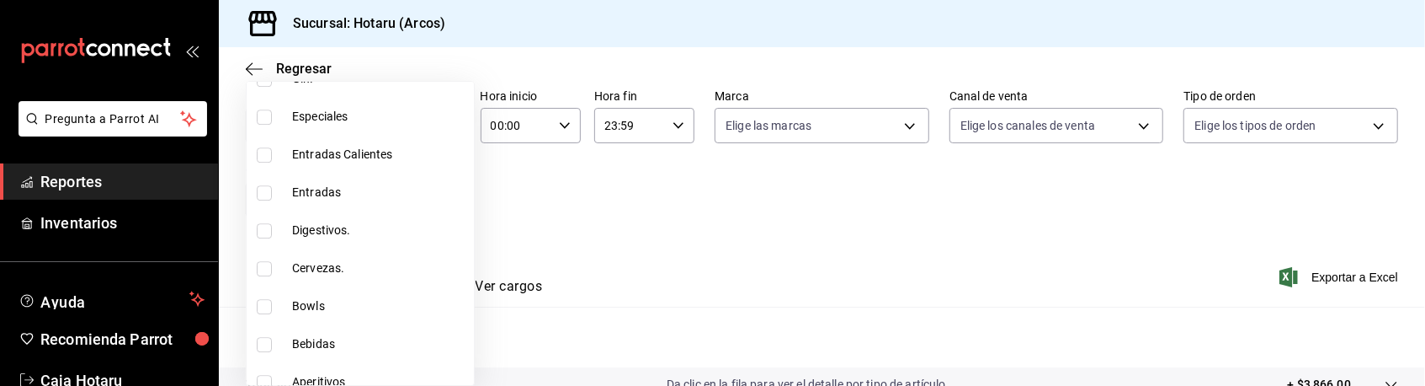
scroll to position [3380, 0]
click at [265, 225] on input "checkbox" at bounding box center [264, 228] width 15 height 15
checkbox input "true"
type input "5307b469-9f11-48b6-9270-130bdb8be837,4fad770b-dbaa-4d21-ac20-ae956538371f,d405d…"
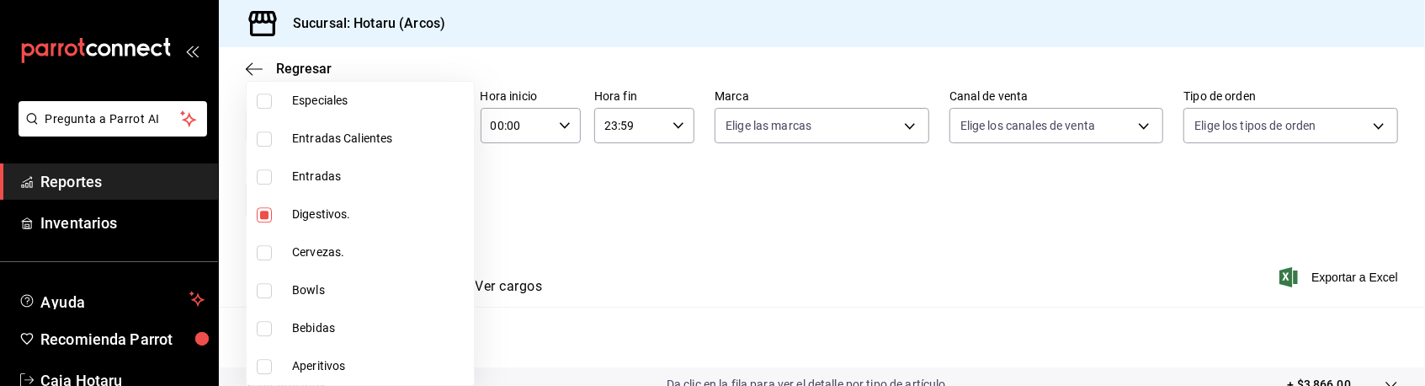
click at [264, 366] on input "checkbox" at bounding box center [264, 366] width 15 height 15
checkbox input "true"
type input "5307b469-9f11-48b6-9270-130bdb8be837,4fad770b-dbaa-4d21-ac20-ae956538371f,d405d…"
click at [612, 269] on div at bounding box center [712, 193] width 1425 height 386
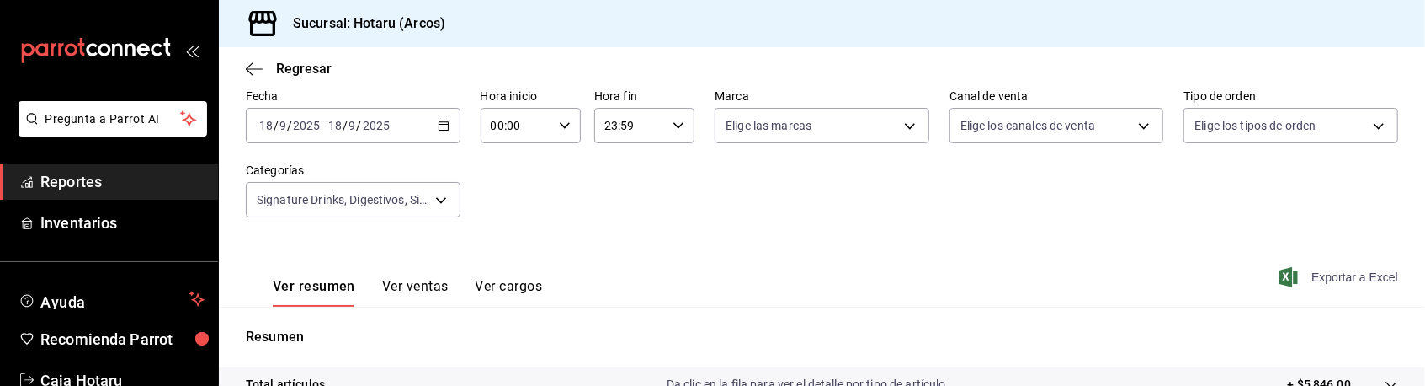
click at [1367, 276] on span "Exportar a Excel" at bounding box center [1340, 277] width 115 height 20
click at [530, 204] on div "Fecha [DATE] [DATE] - [DATE] [DATE] Hora inicio 00:00 Hora inicio Hora fin 23:5…" at bounding box center [822, 163] width 1153 height 148
click at [168, 167] on link "Reportes" at bounding box center [109, 181] width 218 height 36
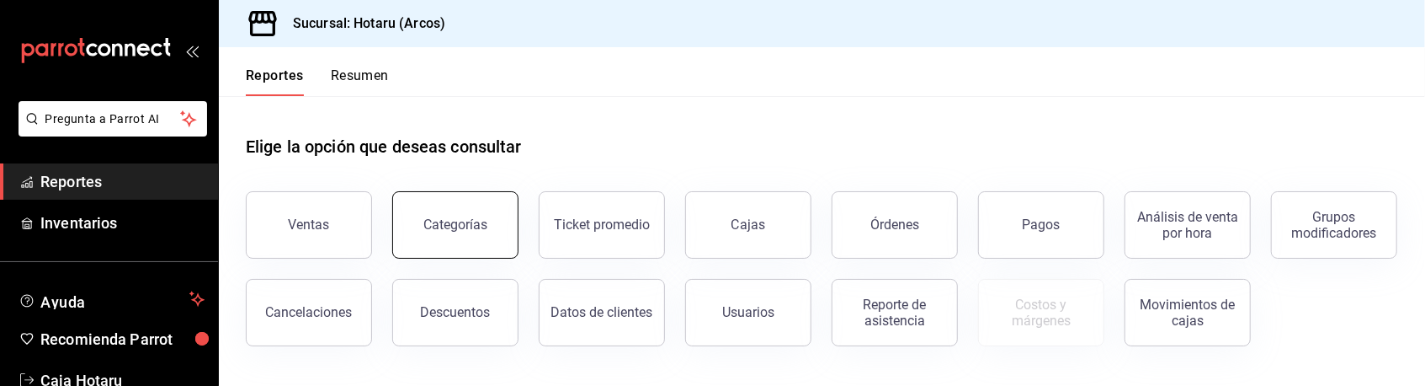
click at [469, 227] on div "Categorías" at bounding box center [456, 224] width 64 height 16
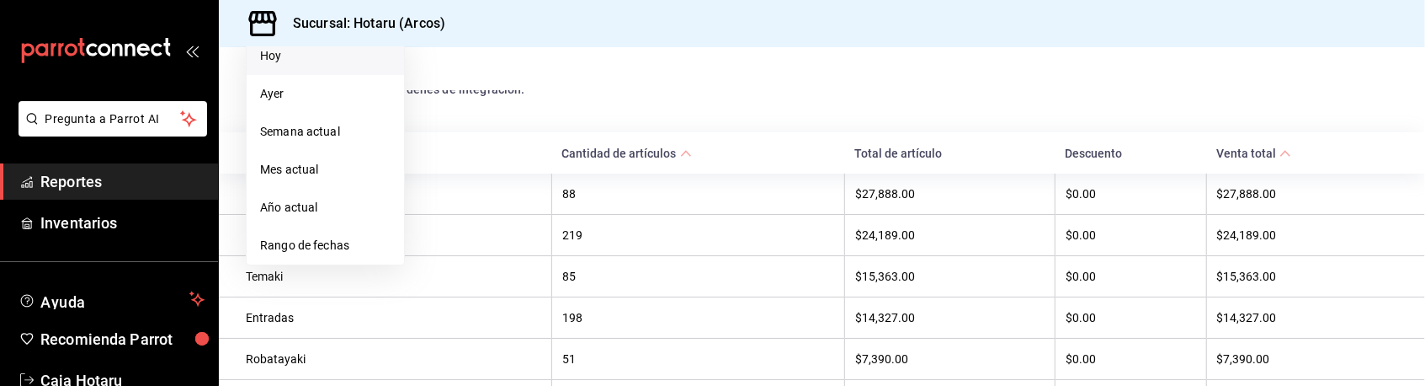
scroll to position [197, 0]
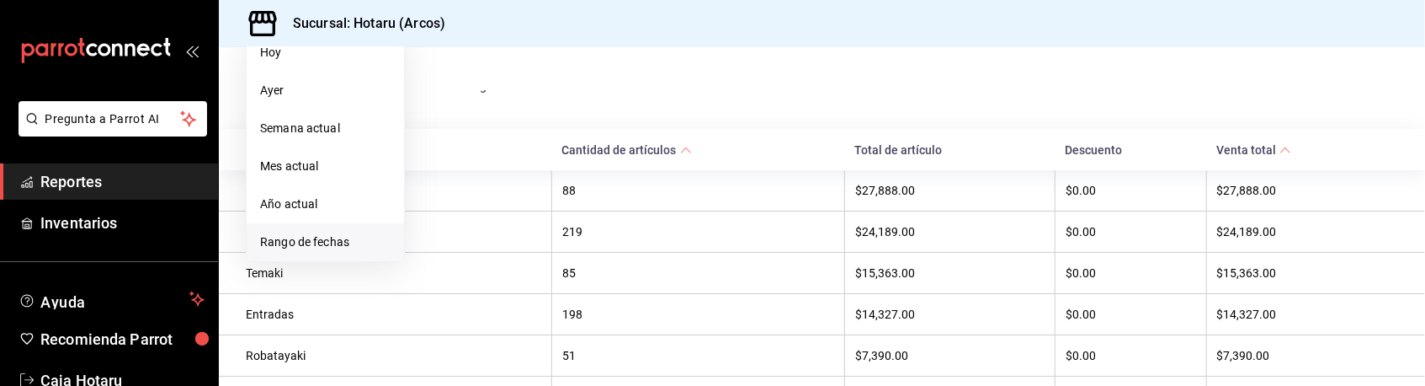
click at [323, 243] on span "Rango de fechas" at bounding box center [325, 242] width 131 height 18
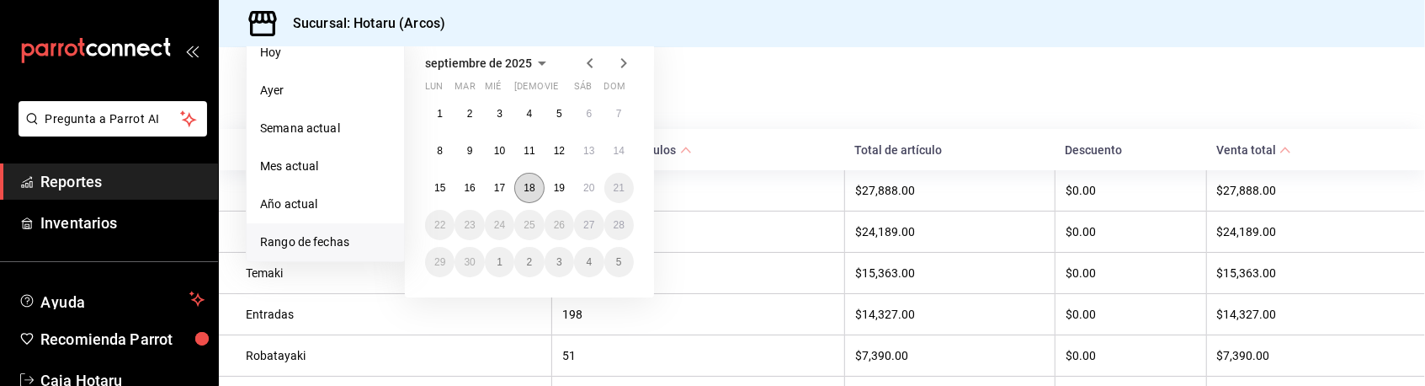
click at [532, 187] on abbr "18" at bounding box center [529, 188] width 11 height 12
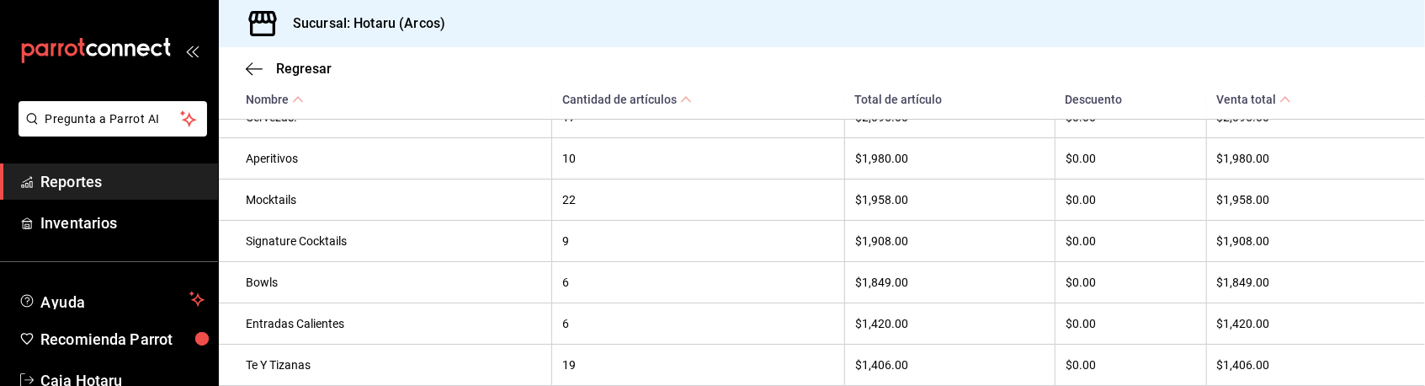
scroll to position [837, 0]
